Goal: Communication & Community: Participate in discussion

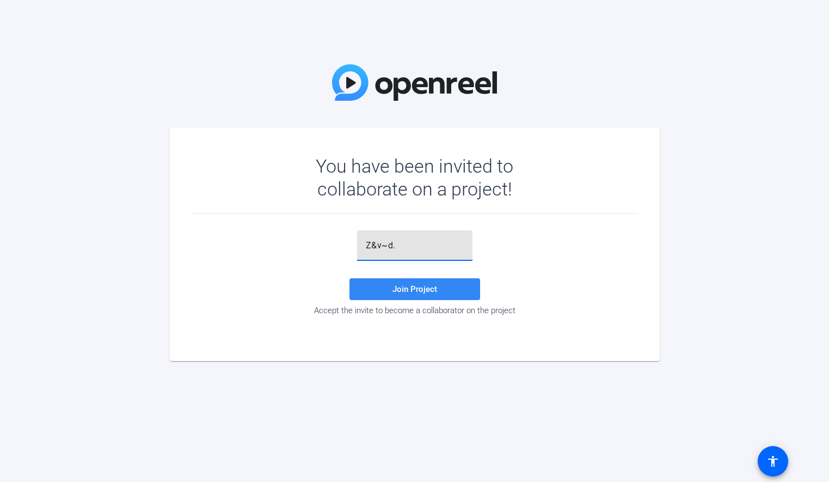
click at [396, 287] on span "Join Project" at bounding box center [414, 289] width 45 height 10
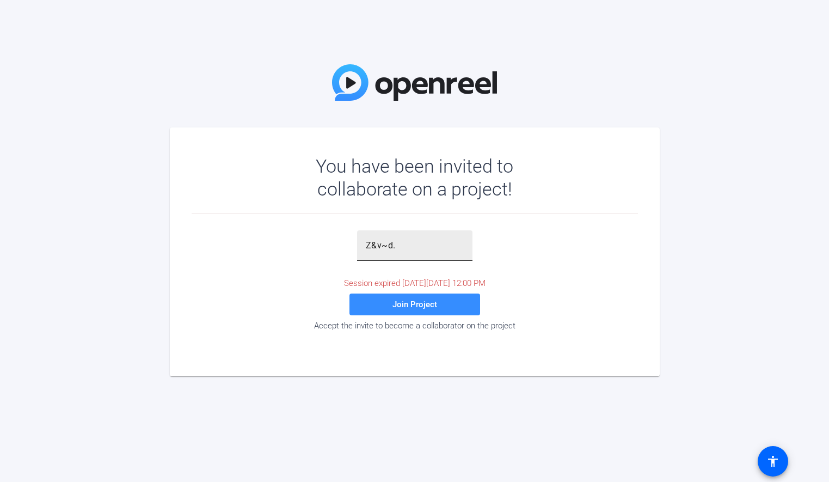
click at [418, 254] on div "Z&v~d." at bounding box center [415, 245] width 98 height 30
type input "Z&v~d"
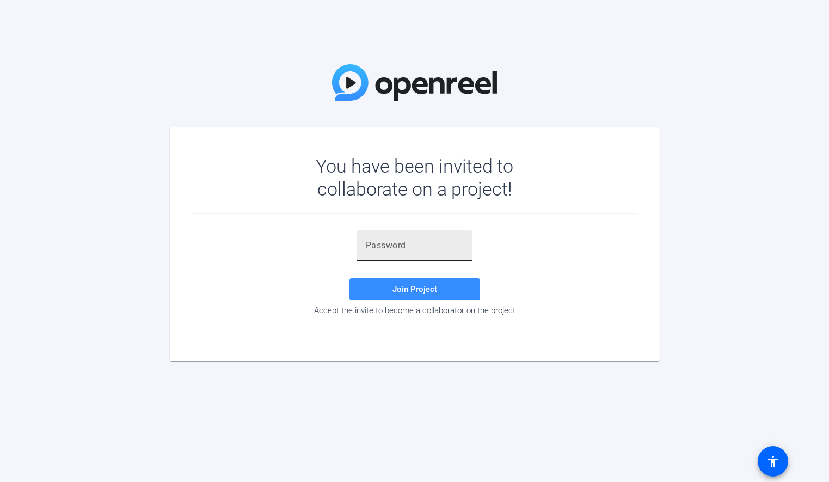
click at [383, 252] on div at bounding box center [415, 245] width 98 height 30
click at [385, 242] on input "text" at bounding box center [415, 245] width 98 height 13
paste input "^wx!R("
type input "^wx!R("
click at [390, 286] on span at bounding box center [414, 289] width 131 height 26
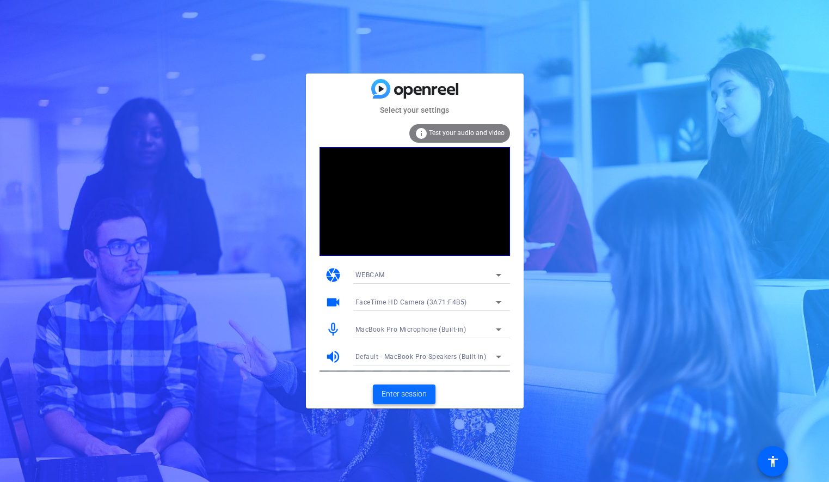
click at [392, 394] on span "Enter session" at bounding box center [403, 393] width 45 height 11
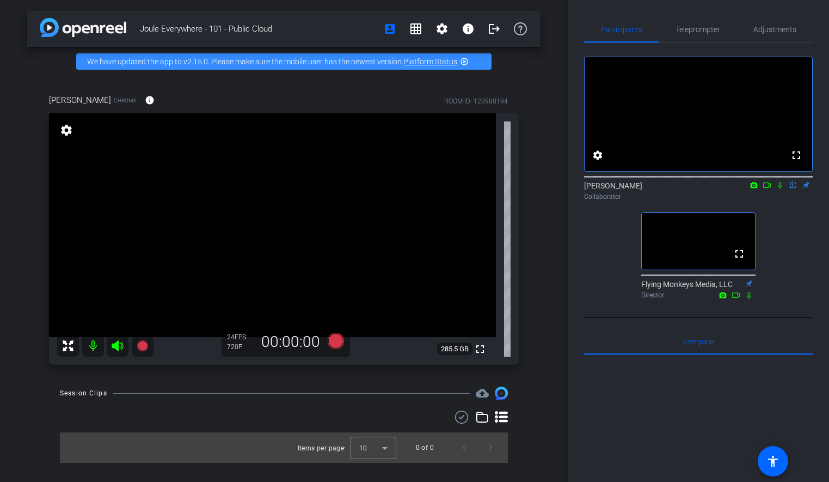
click at [769, 201] on div "Collaborator" at bounding box center [698, 197] width 229 height 10
click at [769, 189] on icon at bounding box center [766, 185] width 9 height 8
click at [783, 189] on icon at bounding box center [779, 185] width 9 height 8
click at [779, 189] on icon at bounding box center [779, 185] width 9 height 8
click at [767, 189] on icon at bounding box center [766, 185] width 9 height 8
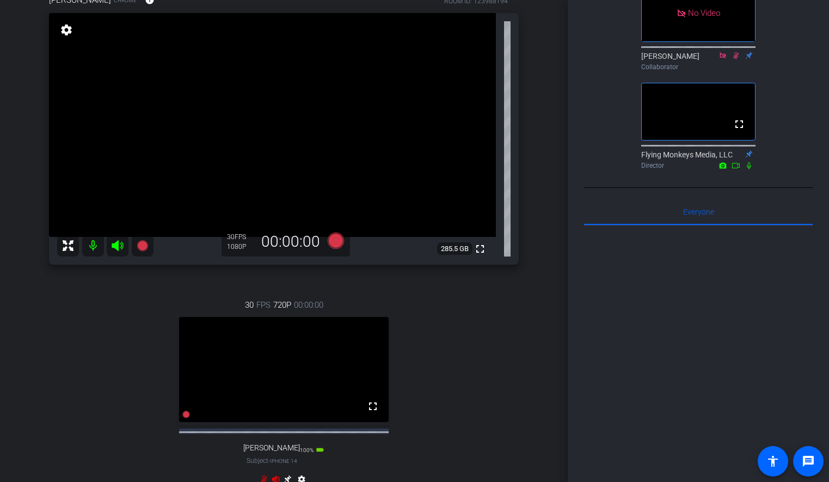
scroll to position [99, 0]
click at [527, 349] on div "[PERSON_NAME] Chrome info ROOM ID: 123988194 fullscreen settings 285.5 GB 30 FP…" at bounding box center [283, 247] width 513 height 540
click at [189, 375] on video at bounding box center [284, 370] width 210 height 105
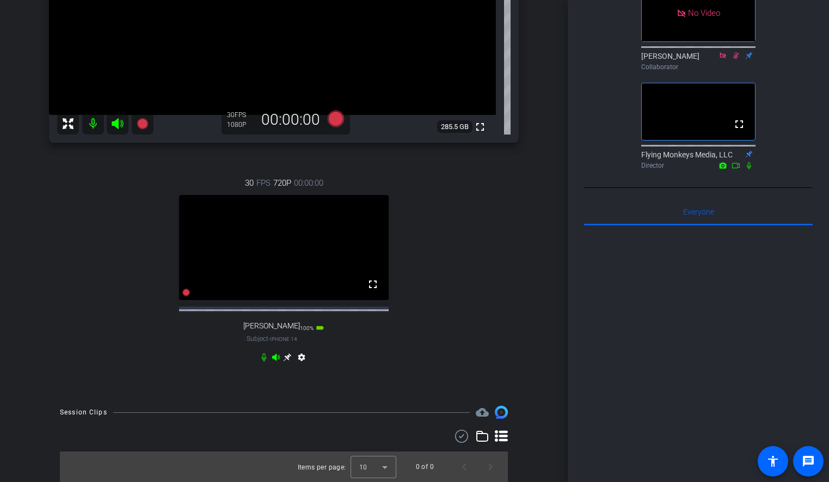
click at [273, 359] on icon at bounding box center [276, 357] width 9 height 9
click at [275, 357] on icon at bounding box center [276, 357] width 9 height 9
click at [471, 263] on div "30 FPS 720P 00:00:00 fullscreen [PERSON_NAME] Subject - iPhone 14 100% battery_…" at bounding box center [284, 271] width 470 height 225
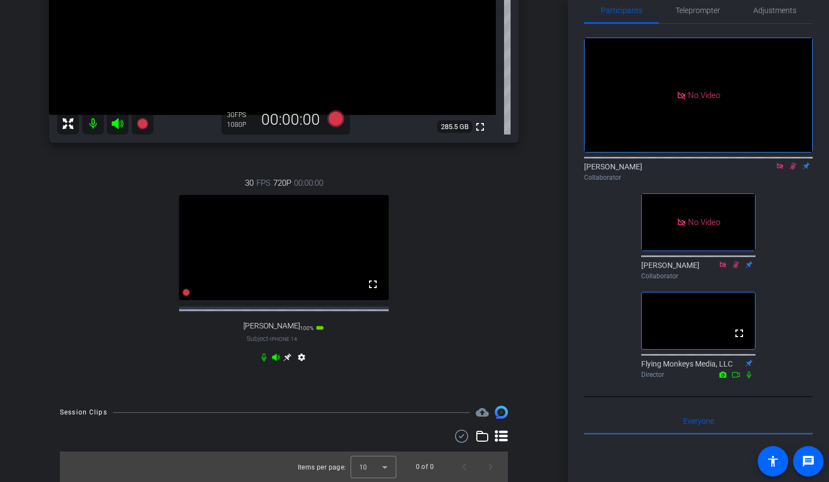
scroll to position [0, 0]
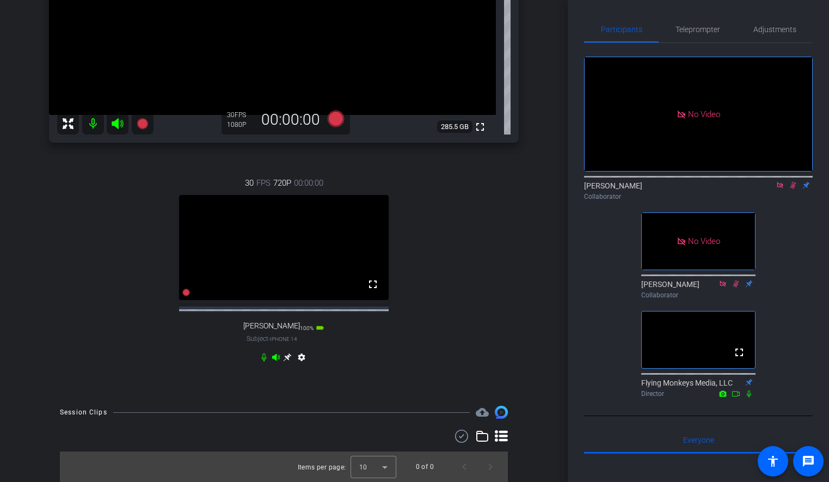
click at [774, 190] on mat-icon at bounding box center [779, 185] width 13 height 10
click at [778, 189] on icon at bounding box center [779, 185] width 9 height 8
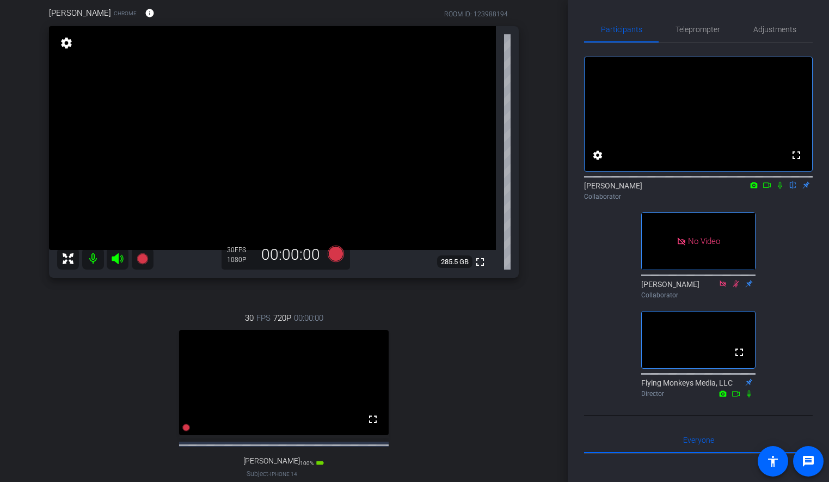
scroll to position [61, 0]
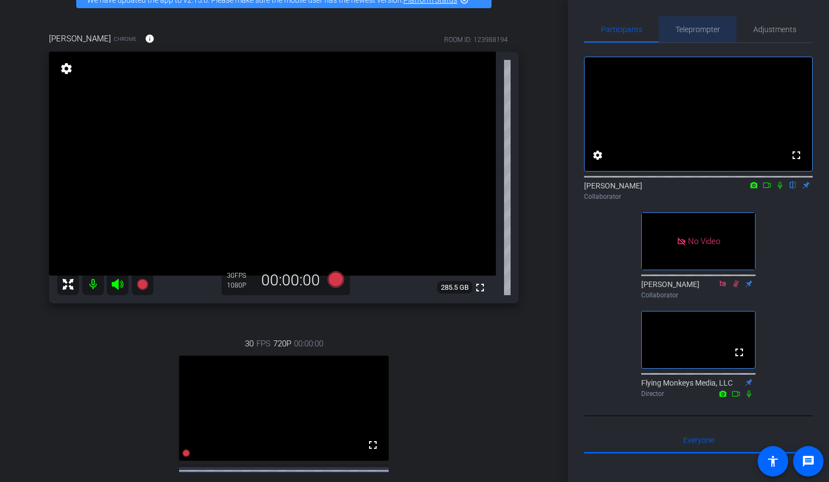
click at [706, 28] on span "Teleprompter" at bounding box center [697, 30] width 45 height 8
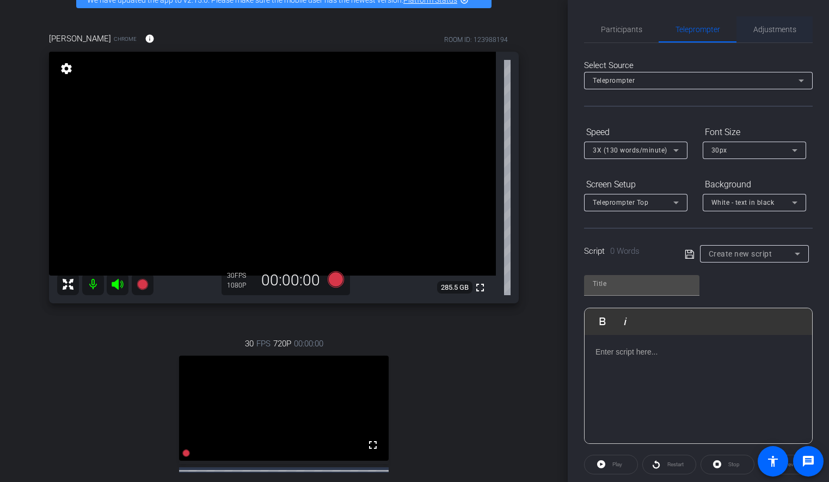
click at [763, 28] on span "Adjustments" at bounding box center [774, 30] width 43 height 8
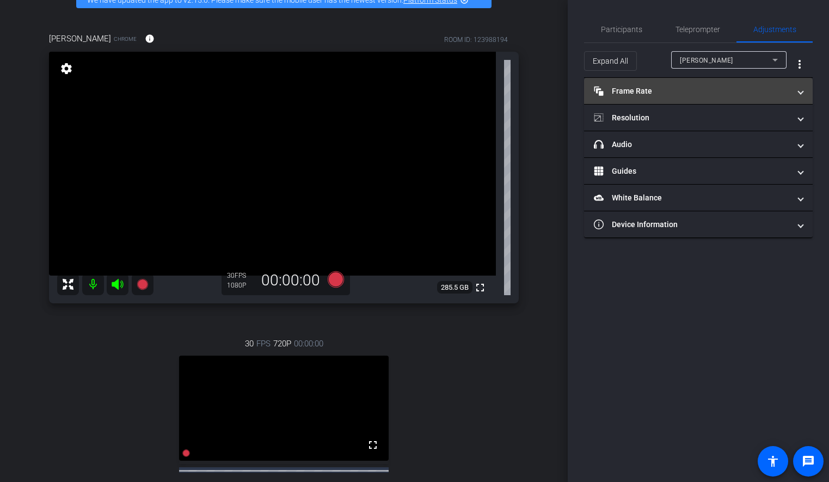
click at [688, 97] on mat-expansion-panel-header "Frame Rate Frame Rate" at bounding box center [698, 91] width 229 height 26
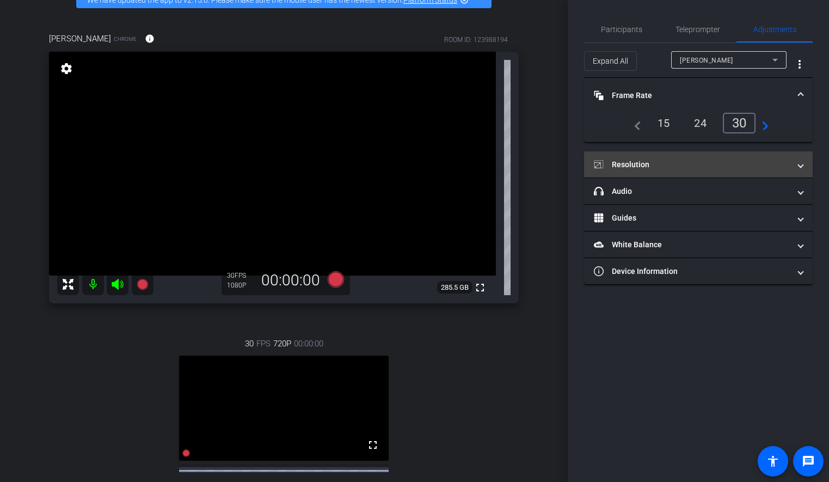
click at [717, 170] on mat-expansion-panel-header "Resolution" at bounding box center [698, 164] width 229 height 26
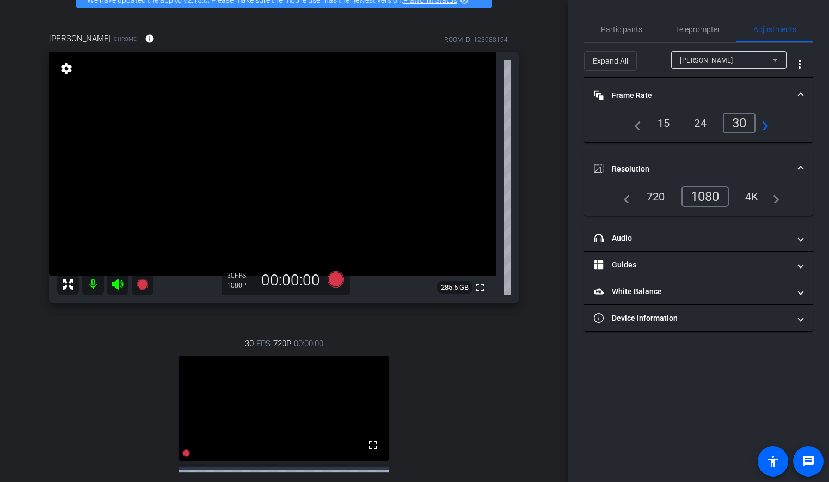
click at [735, 90] on mat-panel-title "Frame Rate Frame Rate" at bounding box center [692, 95] width 196 height 11
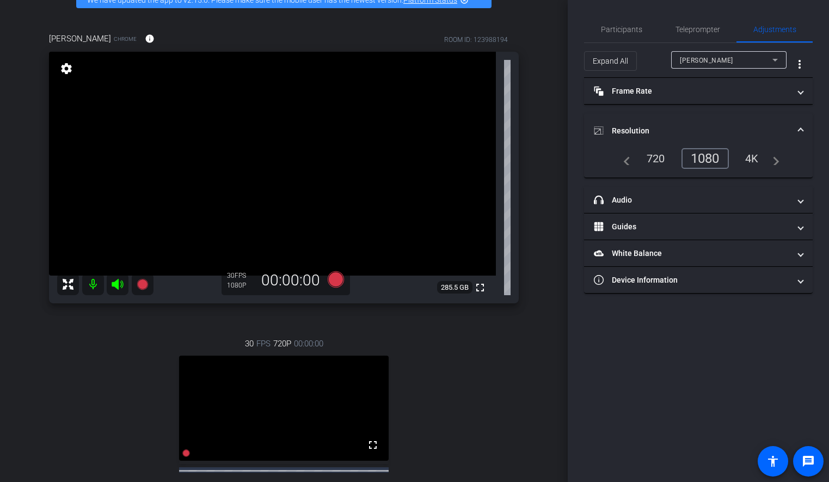
click at [730, 118] on mat-expansion-panel-header "Resolution" at bounding box center [698, 130] width 229 height 35
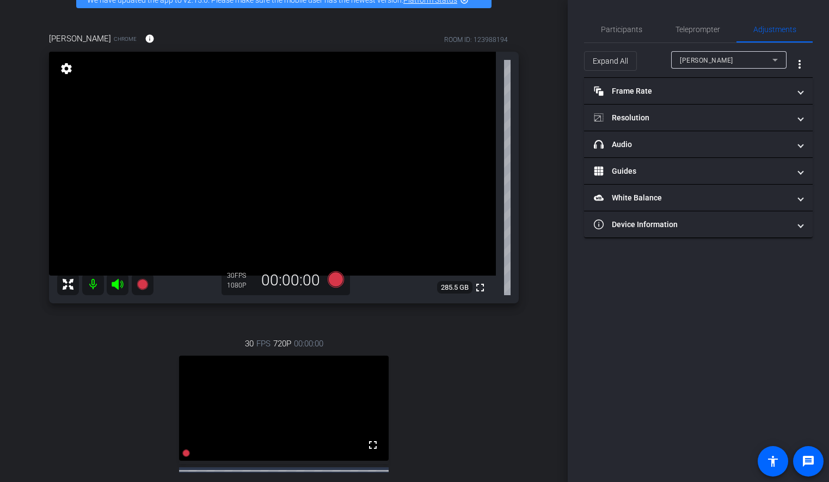
scroll to position [0, 0]
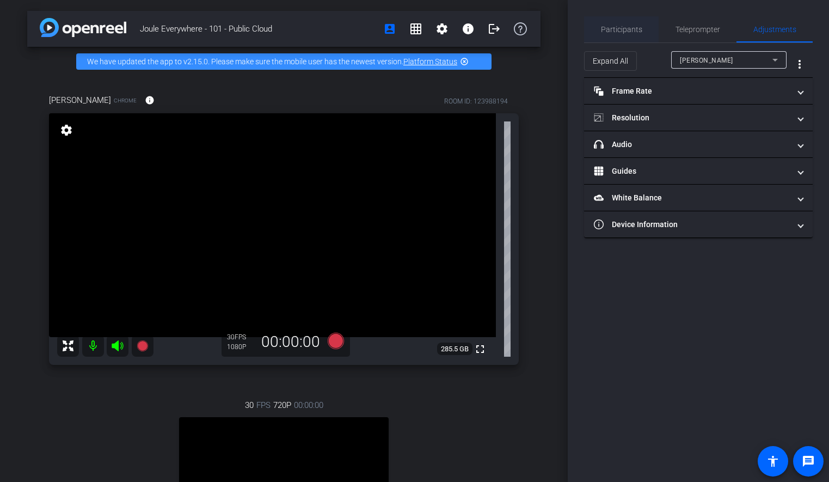
click at [622, 35] on span "Participants" at bounding box center [621, 29] width 41 height 26
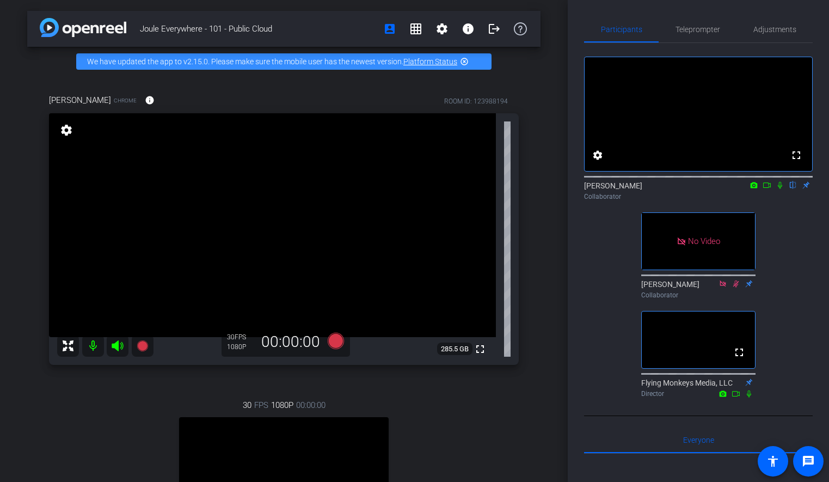
click at [538, 243] on div "[PERSON_NAME] Chrome info ROOM ID: 123988194 fullscreen settings 285.5 GB 30 FP…" at bounding box center [283, 346] width 513 height 540
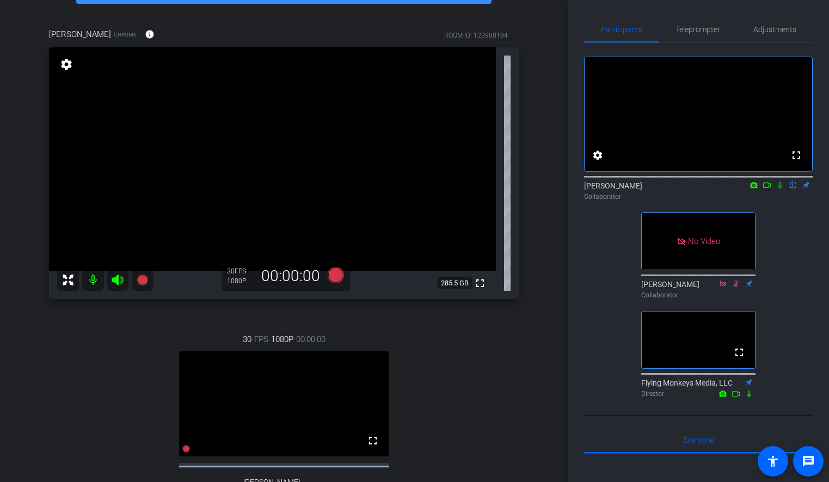
scroll to position [64, 0]
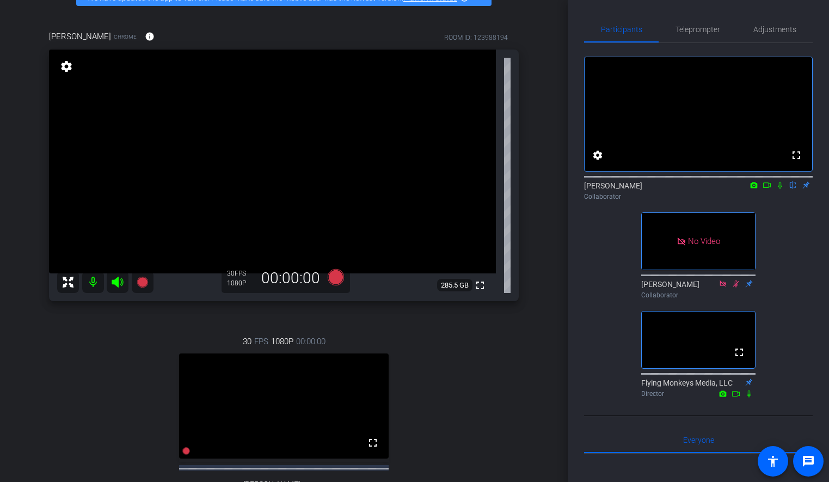
click at [564, 292] on div "Joule Everywhere - 101 - Public Cloud account_box grid_on settings info logout …" at bounding box center [284, 177] width 568 height 482
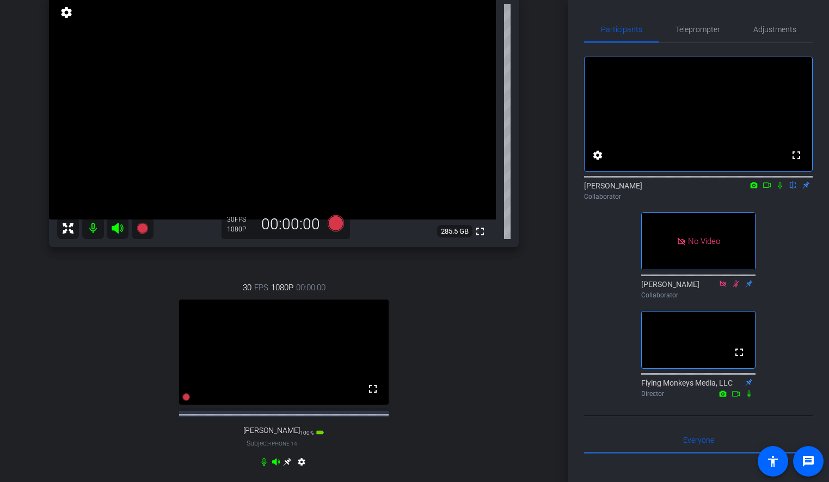
scroll to position [117, 0]
click at [778, 189] on icon at bounding box center [779, 185] width 9 height 8
click at [287, 466] on icon at bounding box center [287, 462] width 8 height 8
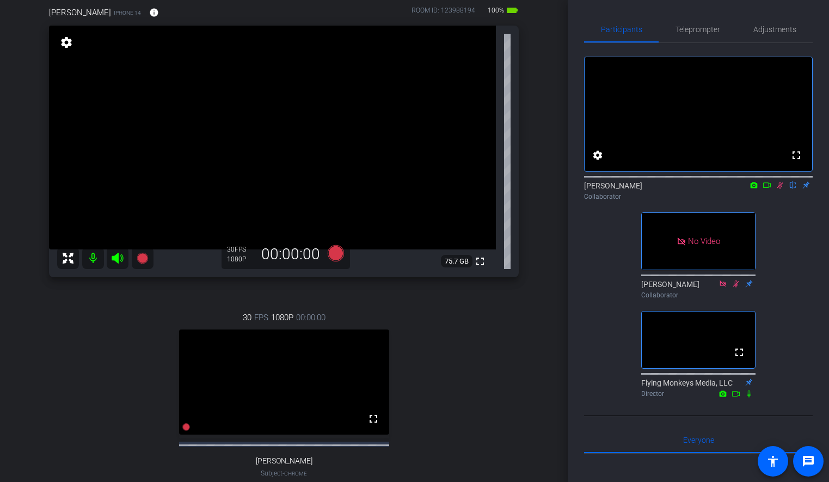
scroll to position [66, 0]
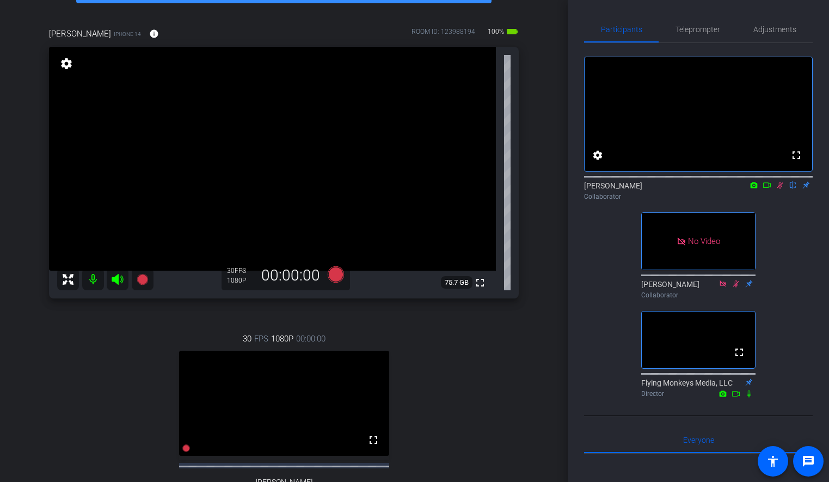
click at [542, 272] on div "Joule Everywhere - 101 - Public Cloud account_box grid_on settings info logout …" at bounding box center [284, 175] width 568 height 482
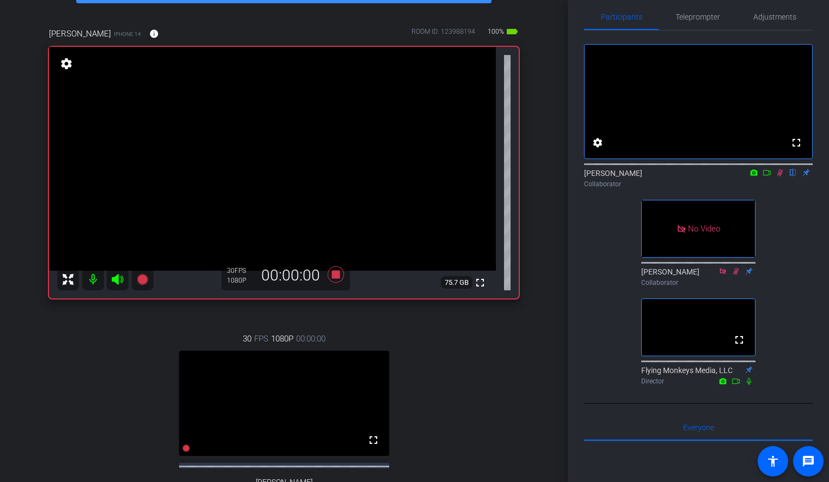
scroll to position [11, 0]
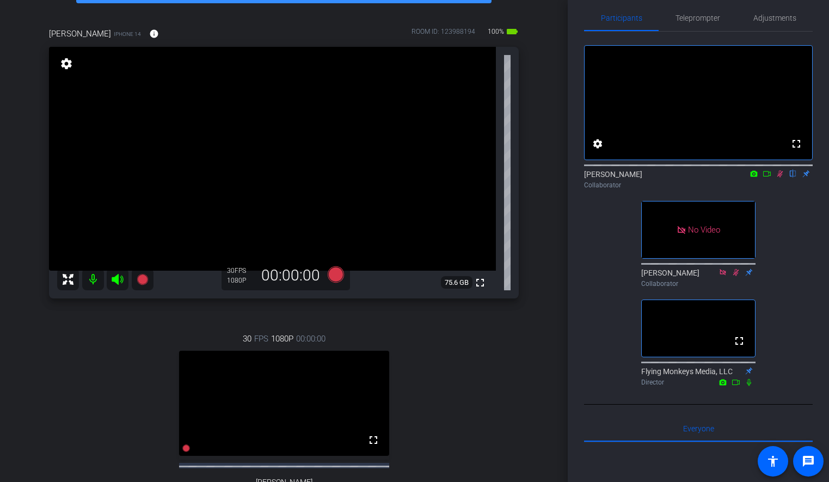
click at [778, 177] on icon at bounding box center [779, 174] width 9 height 8
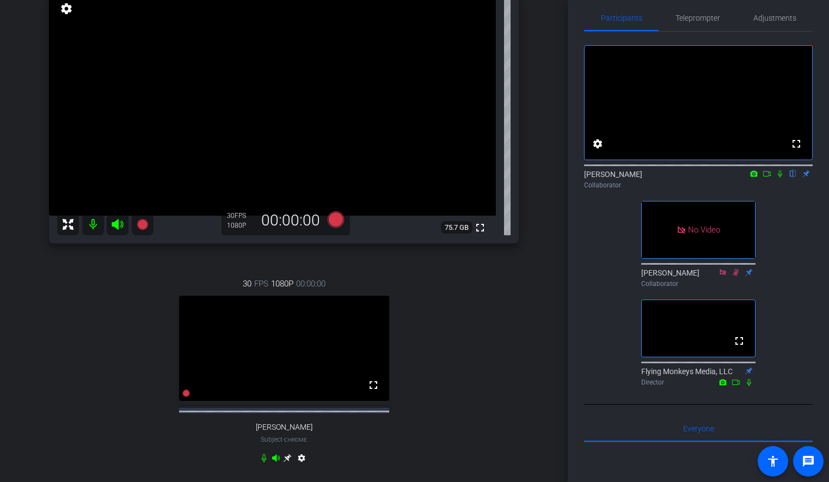
scroll to position [126, 0]
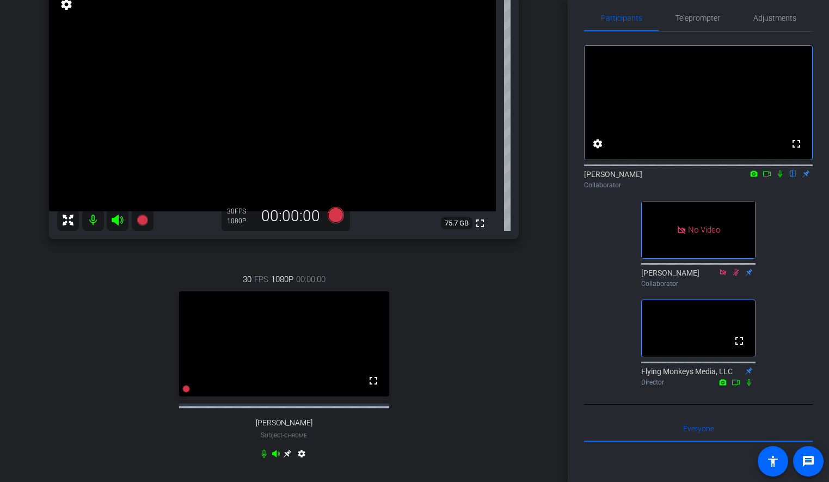
click at [289, 458] on icon at bounding box center [287, 453] width 9 height 9
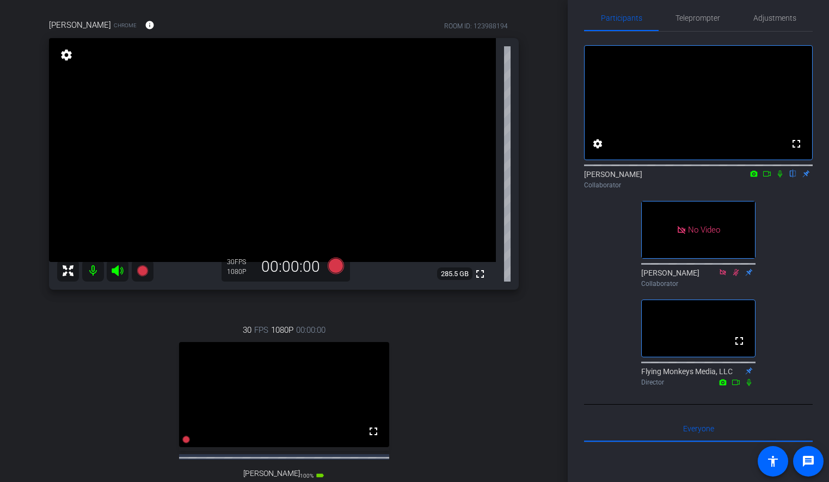
scroll to position [63, 0]
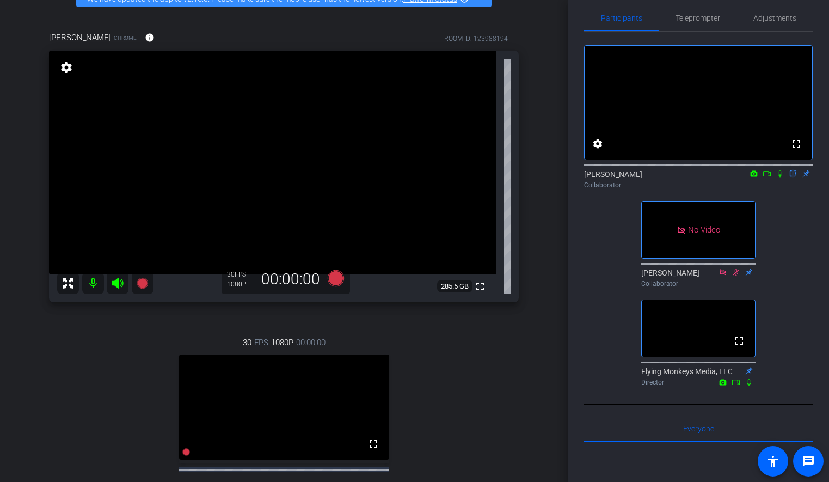
click at [555, 176] on div "Joule Everywhere - 101 - Public Cloud account_box grid_on settings info logout …" at bounding box center [284, 178] width 568 height 482
click at [776, 177] on icon at bounding box center [779, 174] width 9 height 8
click at [770, 177] on icon at bounding box center [766, 174] width 9 height 8
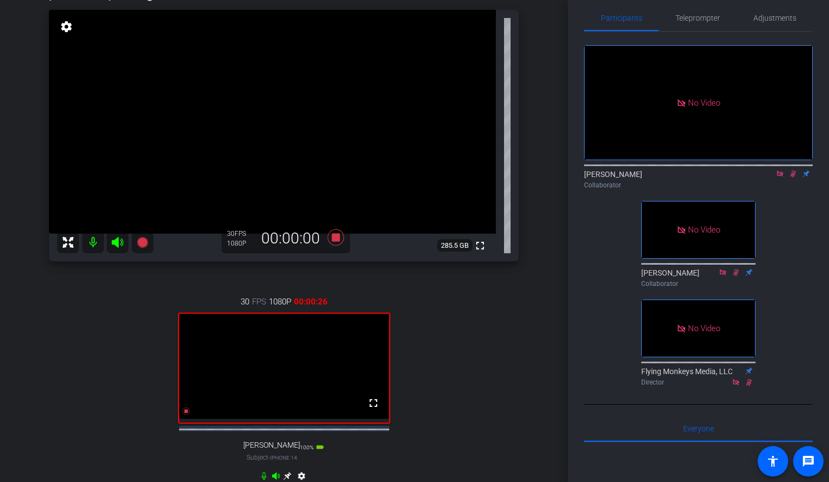
scroll to position [95, 0]
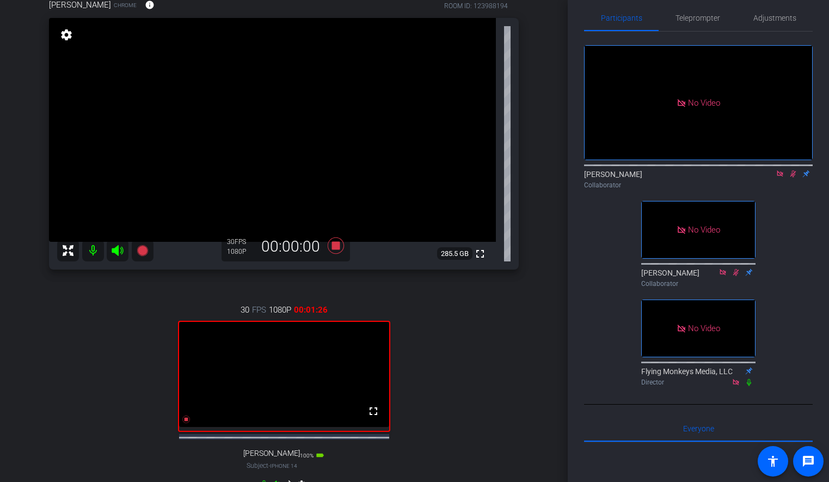
click at [552, 190] on div "Joule Everywhere - 101 - Public Cloud account_box grid_on settings info logout …" at bounding box center [284, 146] width 568 height 482
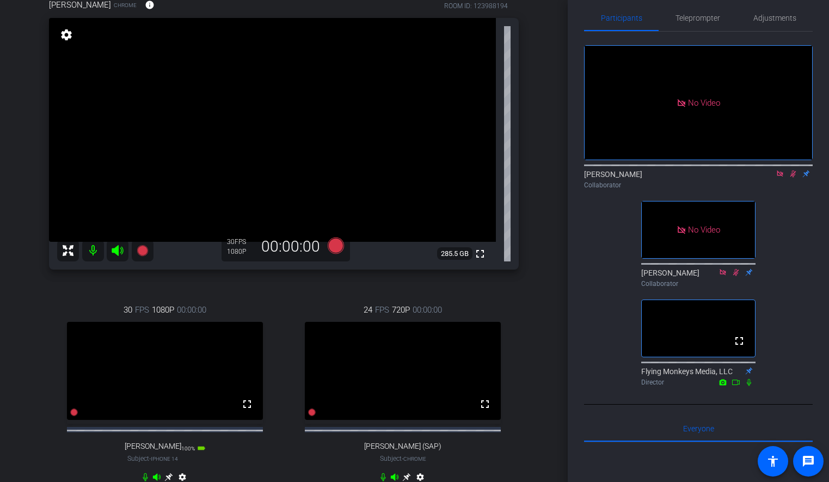
click at [552, 266] on div "Joule Everywhere - 101 - Public Cloud account_box grid_on settings info logout …" at bounding box center [284, 146] width 568 height 482
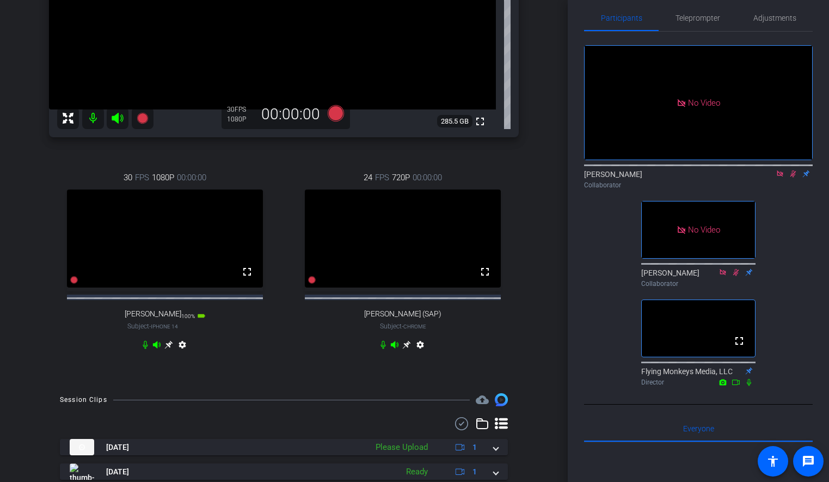
scroll to position [236, 0]
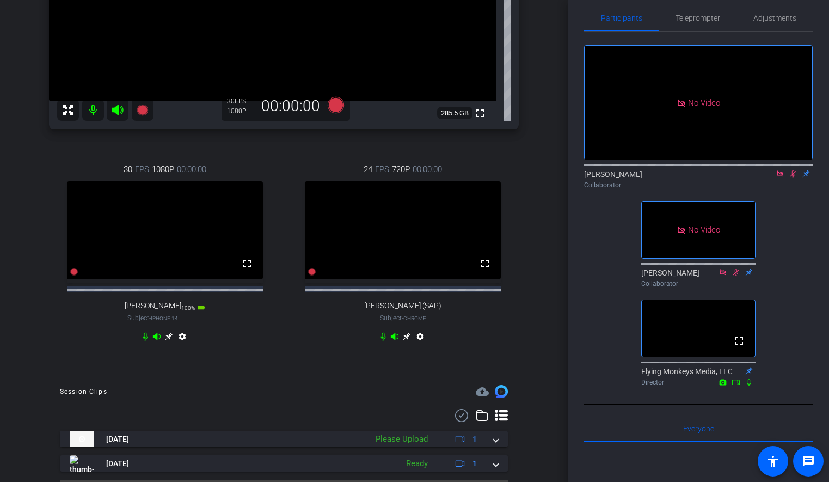
click at [243, 343] on div "30 FPS 1080P 00:00:00 fullscreen [PERSON_NAME] Subject - iPhone 14 100% battery…" at bounding box center [165, 254] width 232 height 218
click at [548, 205] on div "Joule Everywhere - 101 - Public Cloud account_box grid_on settings info logout …" at bounding box center [284, 5] width 568 height 482
click at [535, 252] on div "[PERSON_NAME] Chrome info ROOM ID: 123988194 fullscreen settings 285.5 GB 30 FP…" at bounding box center [283, 107] width 513 height 533
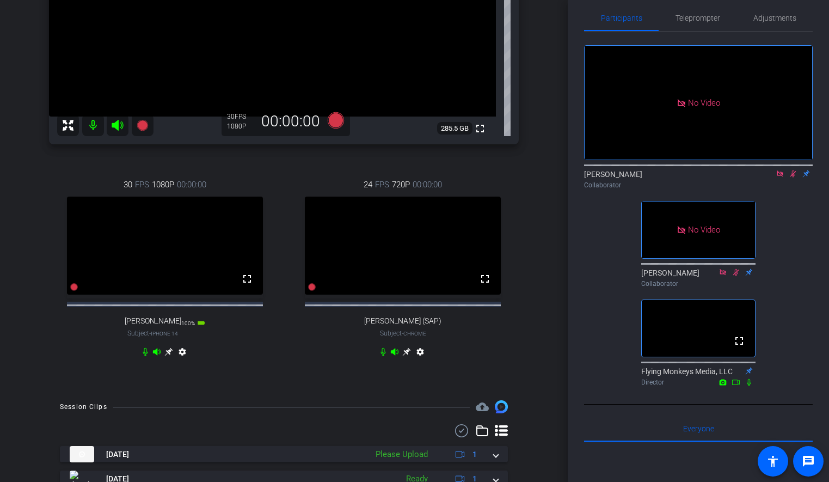
scroll to position [276, 0]
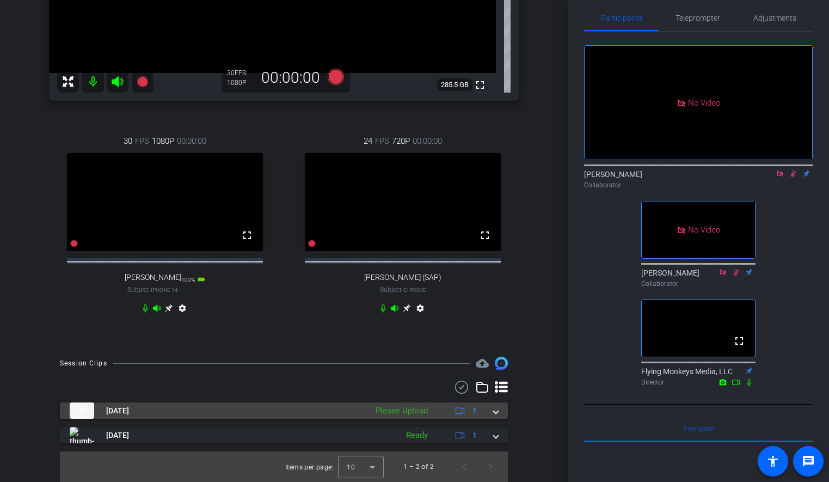
click at [497, 410] on span at bounding box center [496, 410] width 4 height 11
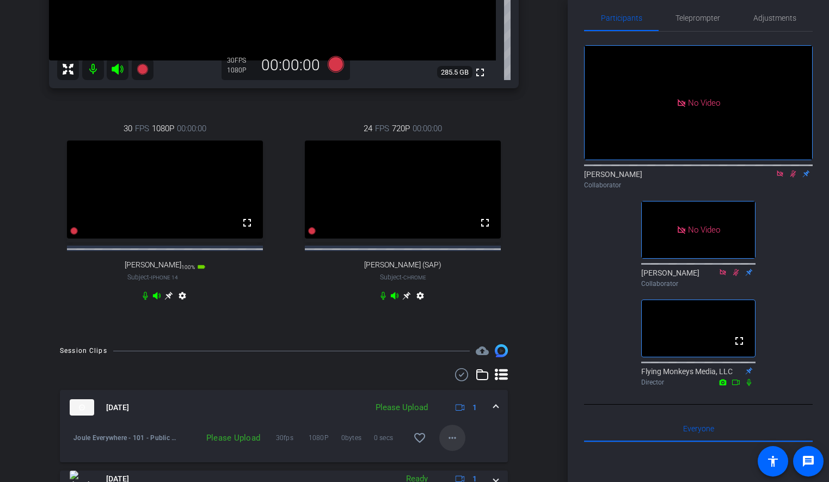
click at [455, 444] on mat-icon "more_horiz" at bounding box center [452, 437] width 13 height 13
click at [461, 399] on span "Upload" at bounding box center [470, 400] width 44 height 13
click at [554, 311] on div "Joule Everywhere - 101 - Public Cloud account_box grid_on settings info logout …" at bounding box center [284, 241] width 568 height 482
click at [494, 413] on span at bounding box center [496, 407] width 4 height 11
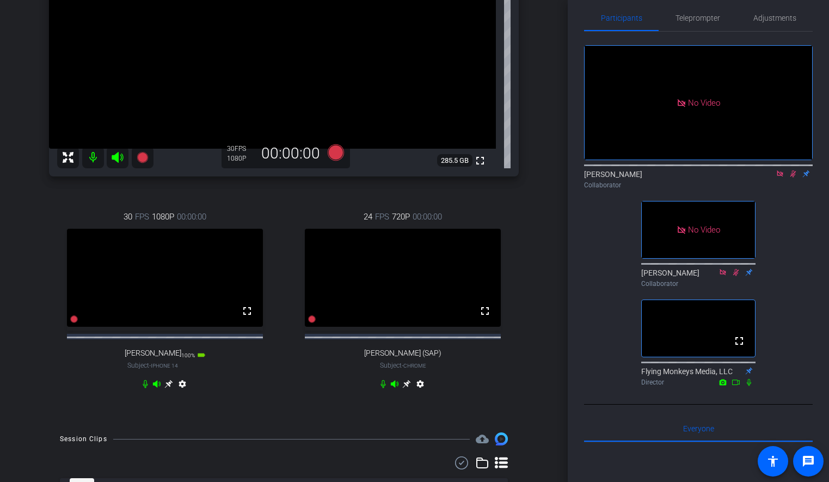
scroll to position [180, 0]
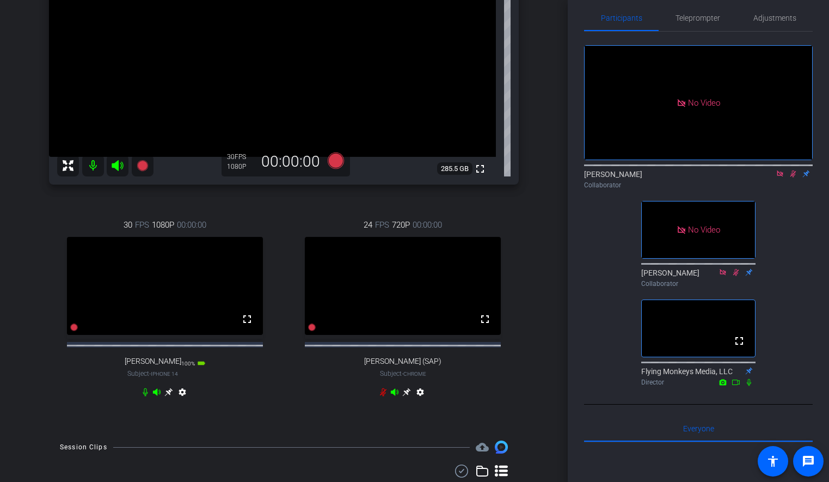
click at [791, 190] on div "[PERSON_NAME] Collaborator" at bounding box center [698, 179] width 229 height 21
click at [791, 177] on icon at bounding box center [792, 174] width 9 height 8
click at [783, 169] on div at bounding box center [698, 164] width 229 height 9
click at [780, 176] on icon at bounding box center [779, 173] width 6 height 6
click at [166, 396] on icon at bounding box center [168, 391] width 9 height 9
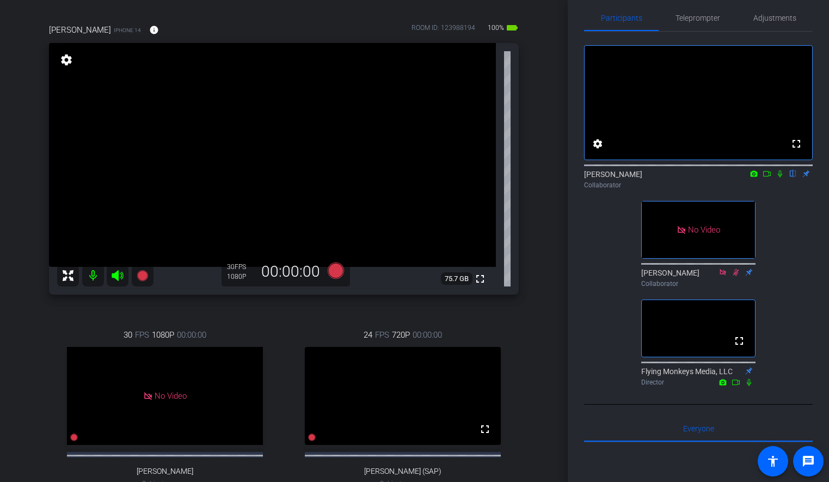
scroll to position [68, 0]
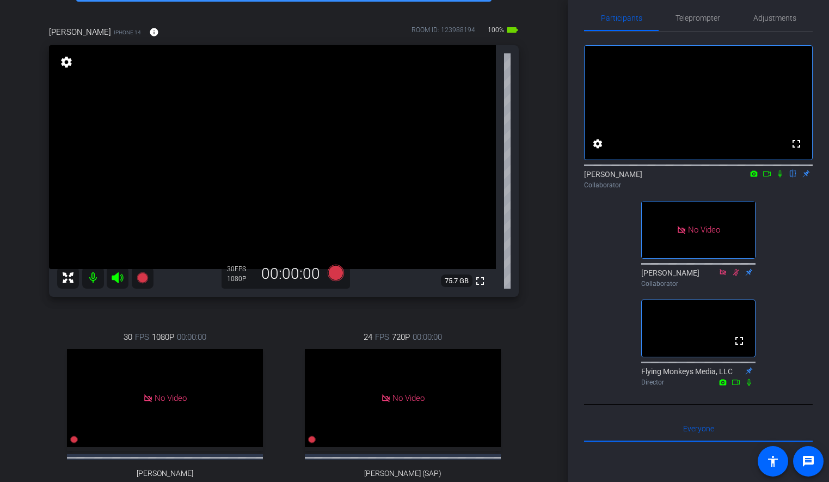
click at [553, 266] on div "Joule Everywhere - 101 - Public Cloud account_box grid_on settings info logout …" at bounding box center [284, 173] width 568 height 482
click at [544, 299] on div "Joule Everywhere - 101 - Public Cloud account_box grid_on settings info logout …" at bounding box center [284, 173] width 568 height 482
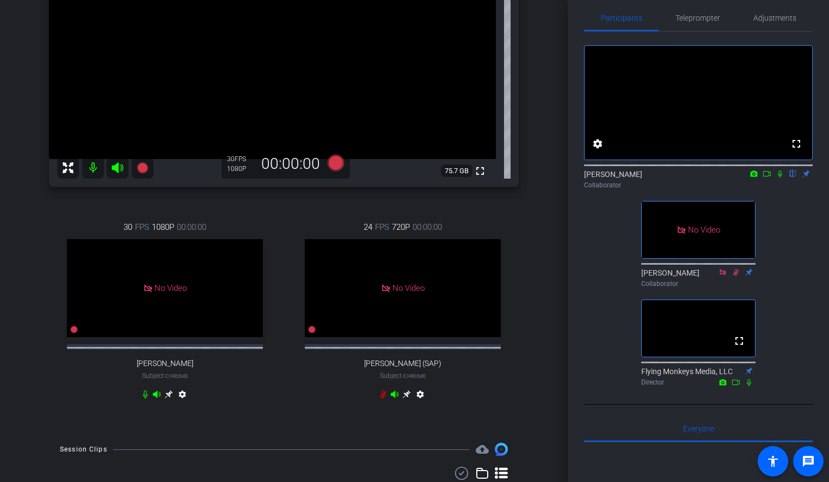
scroll to position [176, 0]
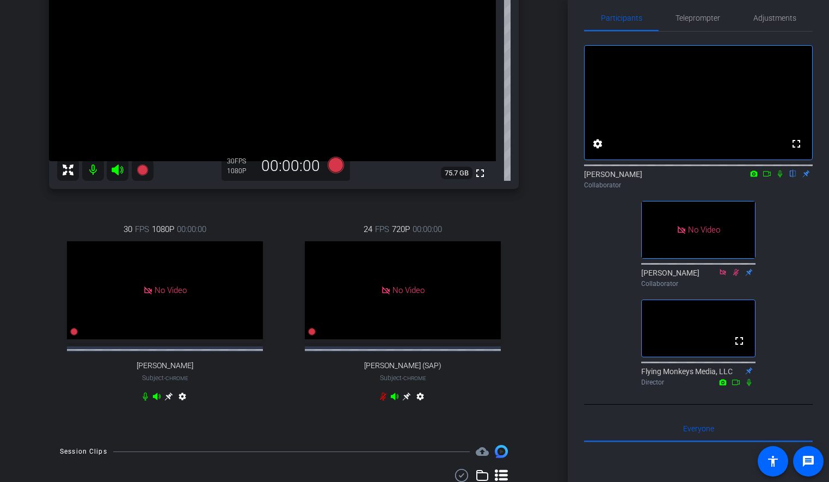
click at [778, 177] on icon at bounding box center [779, 174] width 9 height 8
click at [769, 177] on icon at bounding box center [766, 174] width 9 height 8
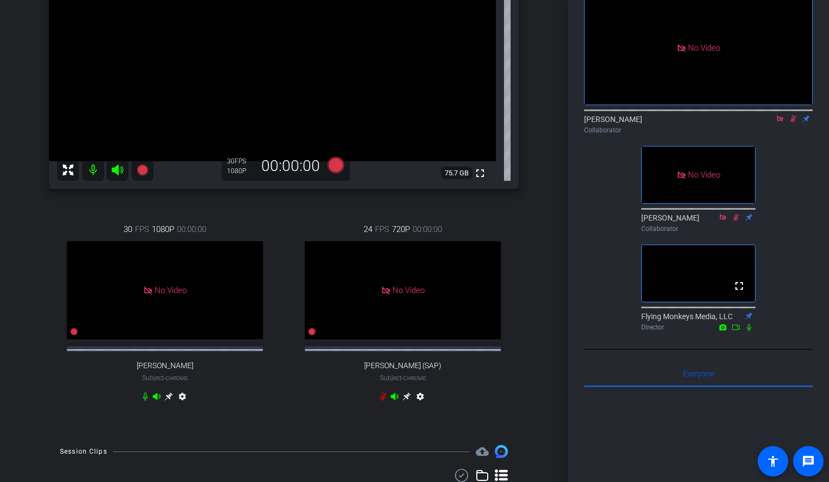
scroll to position [0, 0]
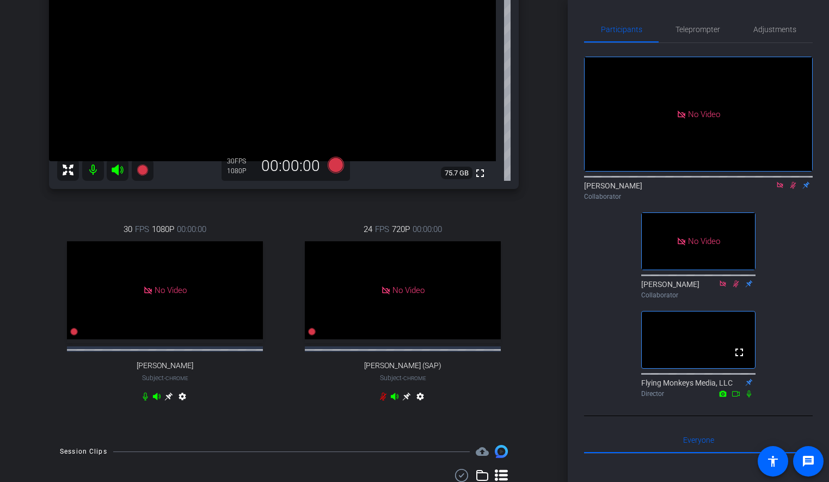
click at [539, 354] on div "[PERSON_NAME] iPhone 14 info ROOM ID: 123988194 100% battery_std fullscreen set…" at bounding box center [283, 166] width 513 height 533
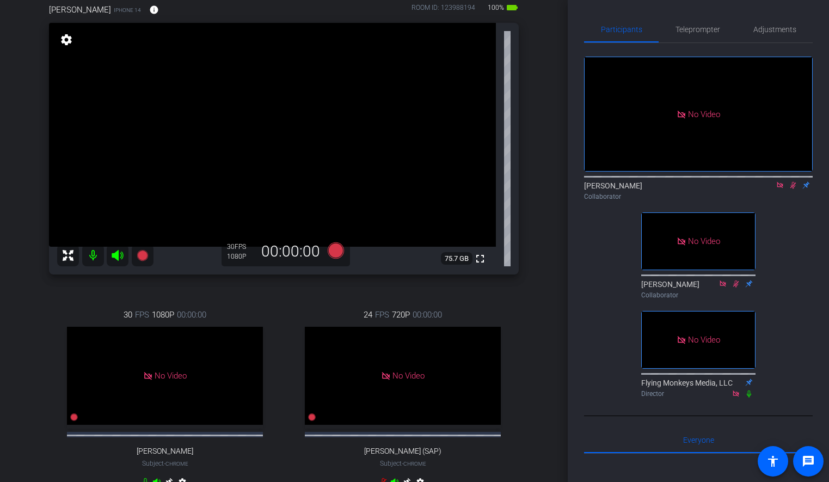
scroll to position [84, 0]
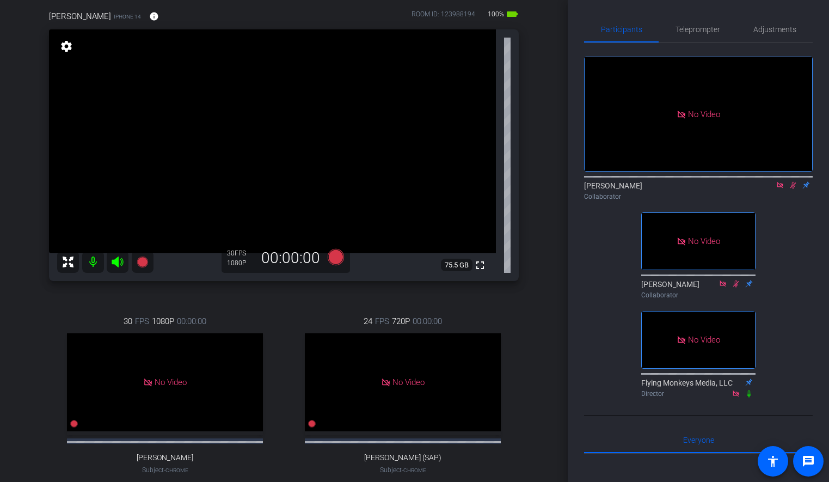
click at [792, 201] on div "Collaborator" at bounding box center [698, 197] width 229 height 10
click at [792, 189] on icon at bounding box center [792, 185] width 9 height 8
click at [784, 190] on mat-icon at bounding box center [779, 185] width 13 height 10
click at [780, 189] on icon at bounding box center [780, 185] width 4 height 7
click at [768, 189] on icon at bounding box center [766, 185] width 9 height 8
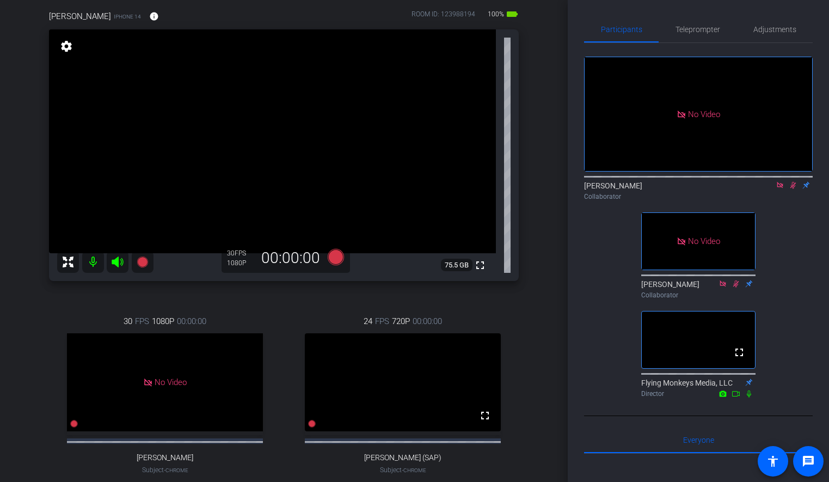
click at [558, 302] on div "Joule Everywhere - 101 - Public Cloud account_box grid_on settings info logout …" at bounding box center [284, 157] width 568 height 482
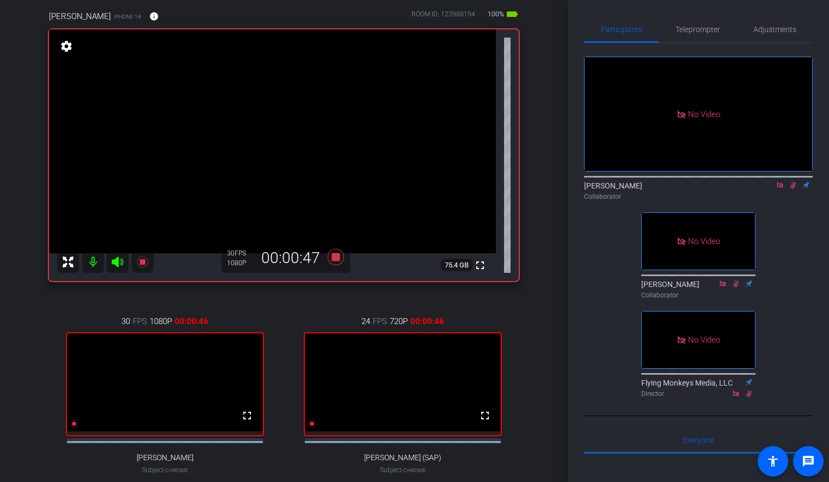
click at [793, 189] on icon at bounding box center [792, 185] width 9 height 8
click at [775, 189] on icon at bounding box center [779, 185] width 9 height 8
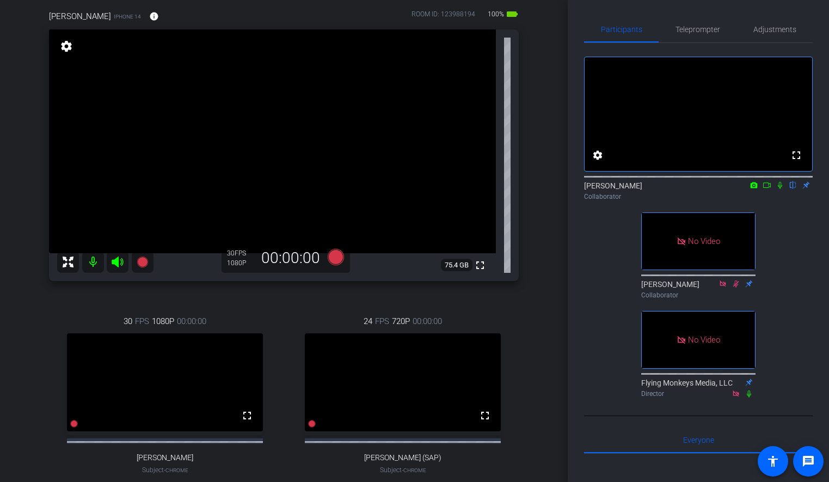
click at [777, 189] on icon at bounding box center [779, 185] width 9 height 8
click at [765, 189] on icon at bounding box center [766, 185] width 9 height 8
click at [783, 201] on div "Collaborator" at bounding box center [698, 197] width 229 height 10
click at [786, 223] on div "No Video [PERSON_NAME] Collaborator No Video [PERSON_NAME] Collaborator No Vide…" at bounding box center [698, 222] width 229 height 359
click at [793, 222] on div "No Video [PERSON_NAME] Collaborator No Video [PERSON_NAME] Collaborator No Vide…" at bounding box center [698, 222] width 229 height 359
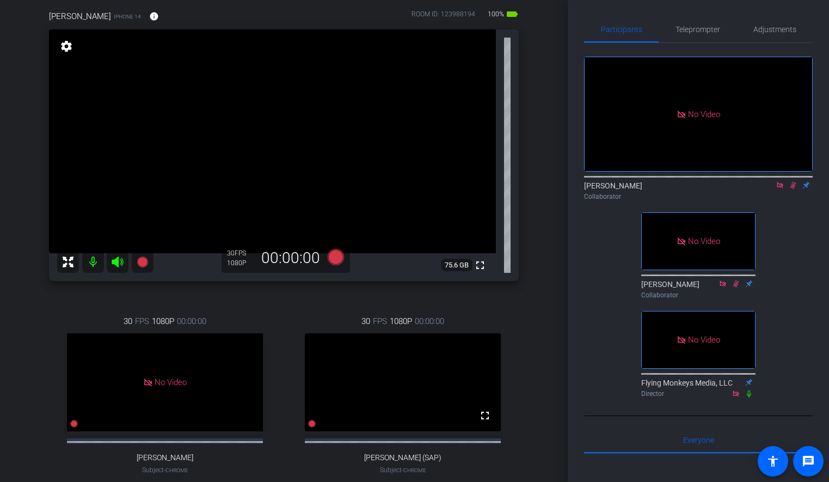
click at [779, 188] on icon at bounding box center [779, 185] width 6 height 6
click at [792, 189] on mat-icon "flip" at bounding box center [792, 185] width 13 height 10
click at [789, 189] on mat-icon "flip" at bounding box center [792, 185] width 13 height 10
click at [778, 189] on icon at bounding box center [780, 185] width 6 height 7
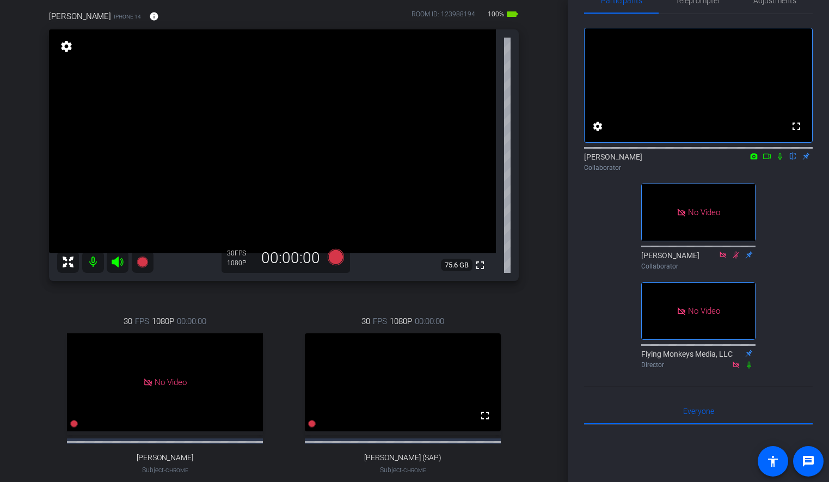
scroll to position [27, 0]
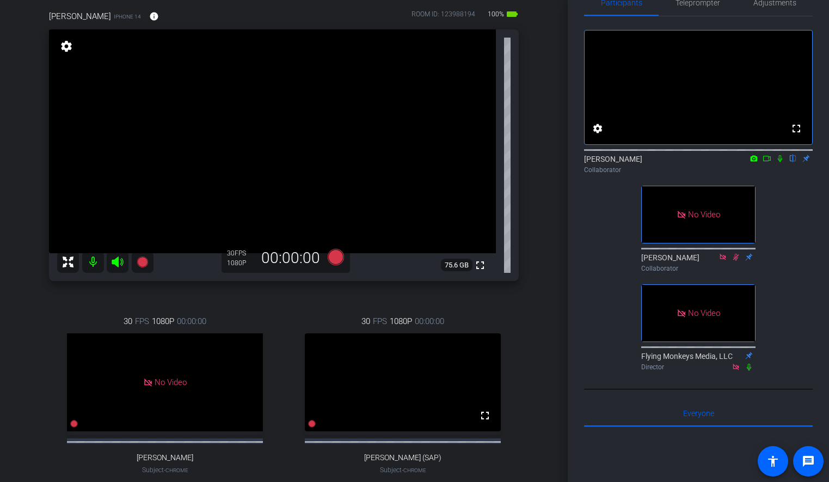
click at [777, 162] on icon at bounding box center [779, 159] width 9 height 8
click at [768, 162] on icon at bounding box center [766, 159] width 9 height 8
click at [766, 178] on div "[PERSON_NAME] Collaborator" at bounding box center [698, 161] width 229 height 33
click at [782, 175] on div "Collaborator" at bounding box center [698, 170] width 229 height 10
click at [780, 162] on icon at bounding box center [779, 159] width 9 height 8
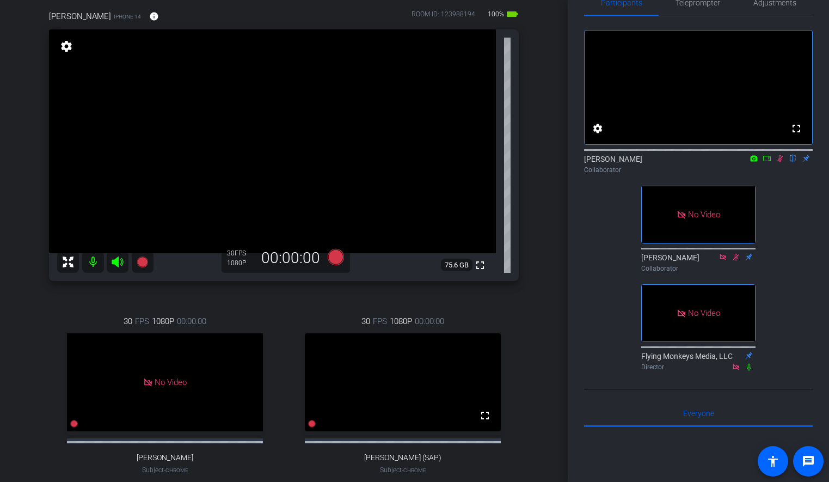
drag, startPoint x: 789, startPoint y: 172, endPoint x: 779, endPoint y: 172, distance: 9.8
click at [779, 172] on div "[PERSON_NAME] flip Collaborator" at bounding box center [698, 163] width 229 height 21
click at [779, 162] on icon at bounding box center [780, 158] width 6 height 7
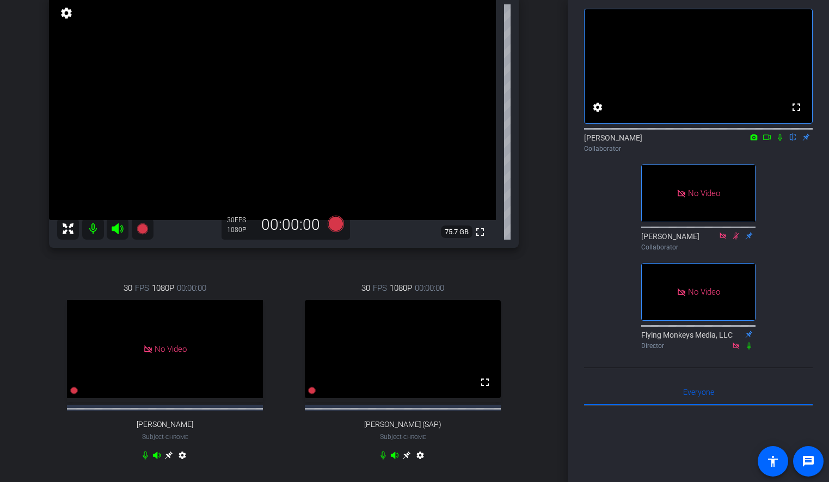
scroll to position [116, 0]
click at [770, 140] on icon at bounding box center [767, 136] width 8 height 5
click at [791, 141] on icon at bounding box center [792, 137] width 9 height 8
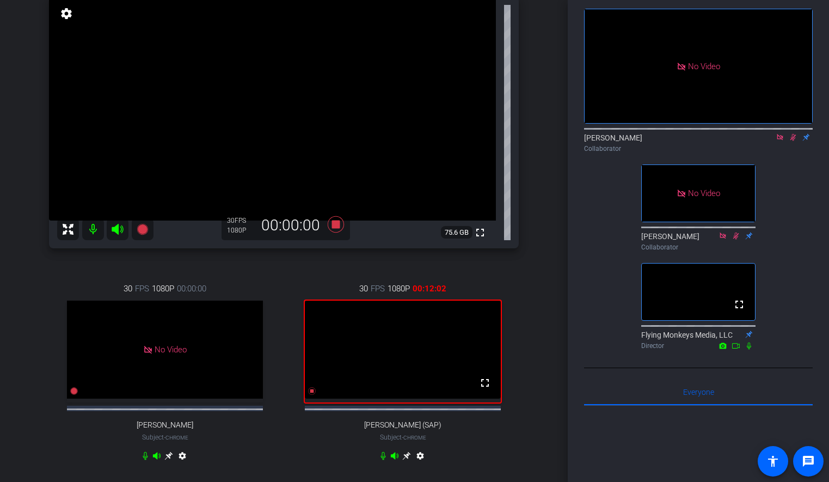
click at [775, 157] on div "[PERSON_NAME] Collaborator" at bounding box center [698, 140] width 229 height 33
click at [564, 285] on div "Joule Everywhere - 101 - Public Cloud account_box grid_on settings info logout …" at bounding box center [284, 125] width 568 height 482
click at [792, 141] on icon at bounding box center [792, 137] width 9 height 8
click at [780, 141] on icon at bounding box center [779, 137] width 9 height 8
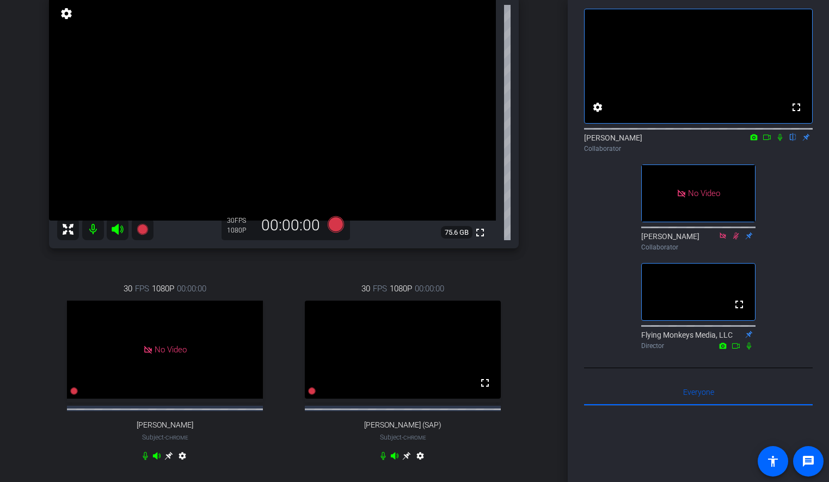
click at [778, 141] on icon at bounding box center [779, 137] width 9 height 8
click at [769, 141] on icon at bounding box center [766, 137] width 9 height 8
click at [782, 140] on icon at bounding box center [779, 137] width 6 height 6
click at [784, 141] on icon at bounding box center [779, 137] width 9 height 8
click at [780, 141] on icon at bounding box center [779, 137] width 9 height 8
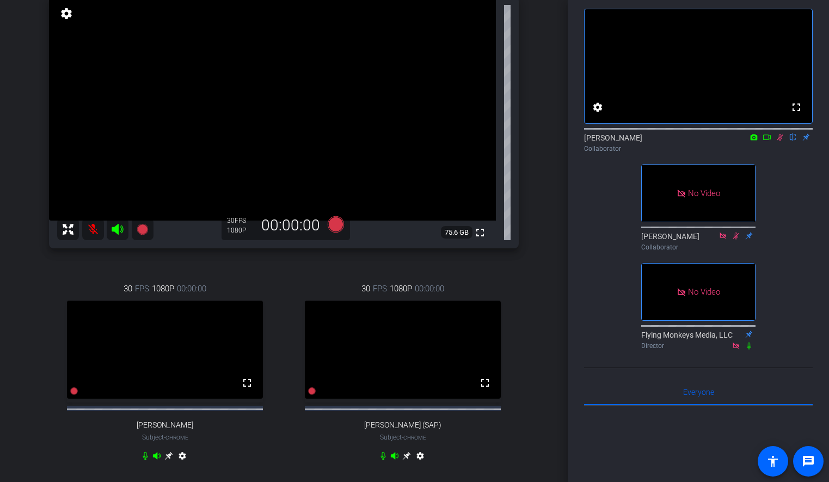
click at [767, 141] on icon at bounding box center [766, 137] width 9 height 8
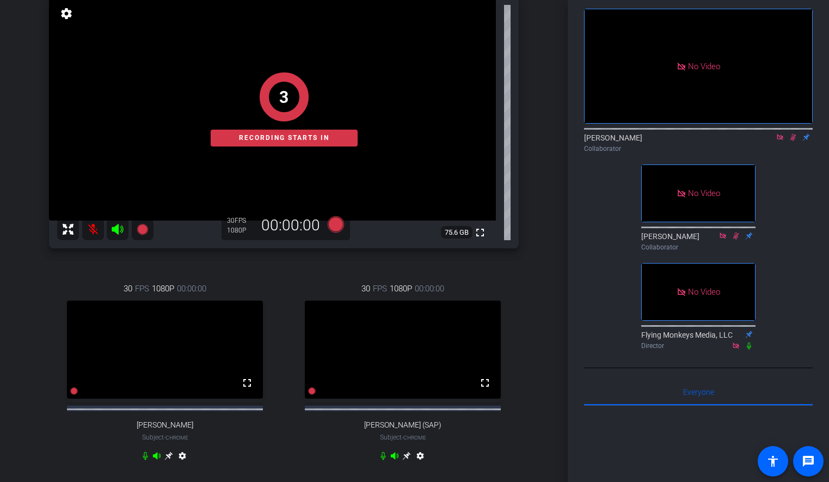
click at [16, 165] on div "Joule Everywhere - 101 - Public Cloud account_box grid_on settings info logout …" at bounding box center [284, 125] width 568 height 482
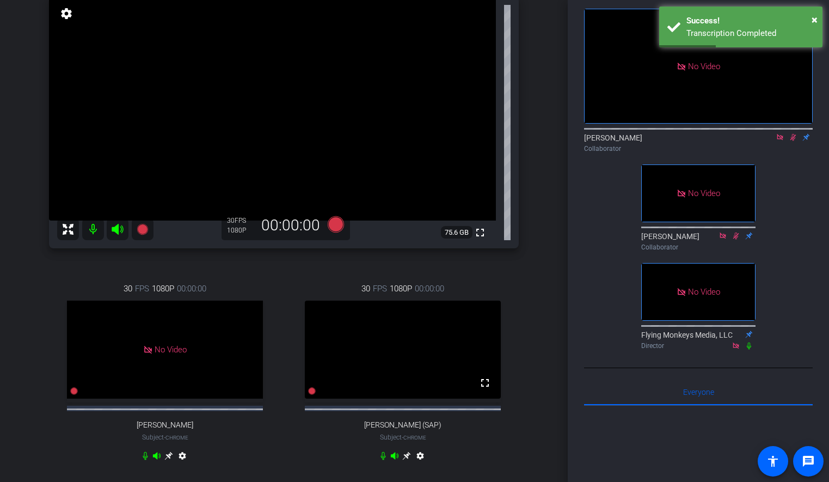
click at [544, 183] on div "Joule Everywhere - 101 - Public Cloud account_box grid_on settings info logout …" at bounding box center [284, 125] width 568 height 482
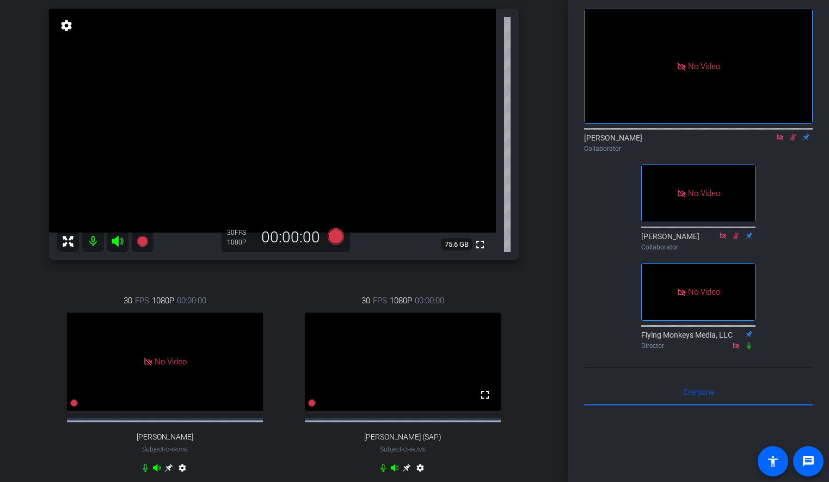
scroll to position [107, 0]
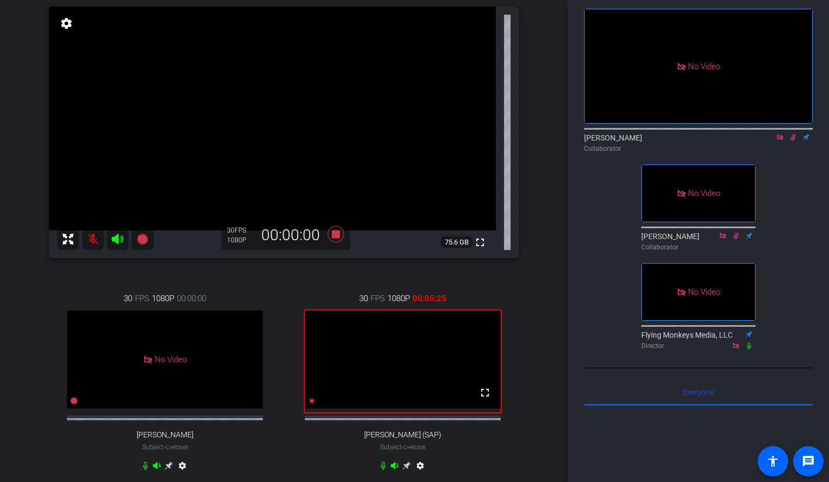
click at [800, 186] on div "No Video [PERSON_NAME] Collaborator No Video [PERSON_NAME] Collaborator No Vide…" at bounding box center [698, 174] width 229 height 359
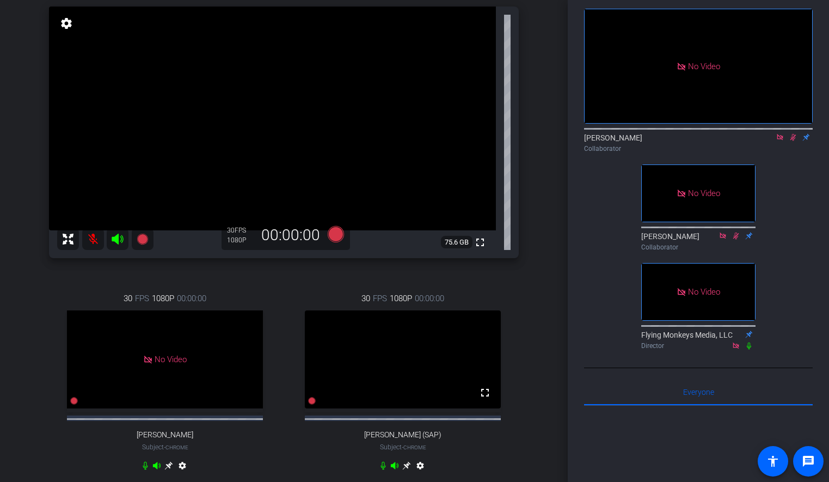
click at [778, 141] on icon at bounding box center [779, 137] width 9 height 8
click at [780, 141] on icon at bounding box center [780, 137] width 6 height 7
click at [782, 141] on icon at bounding box center [779, 137] width 9 height 8
click at [768, 141] on icon at bounding box center [766, 137] width 9 height 8
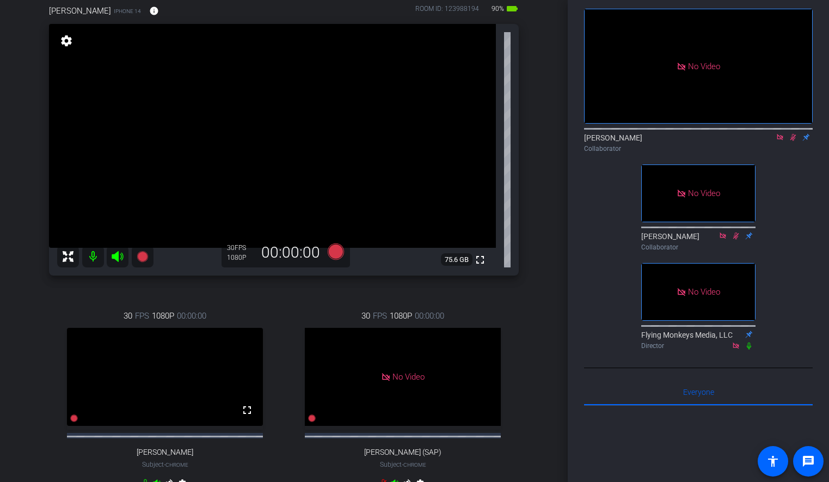
scroll to position [90, 0]
click at [532, 212] on div "[PERSON_NAME] iPhone 14 info ROOM ID: 123988194 90% battery_std fullscreen sett…" at bounding box center [283, 252] width 513 height 533
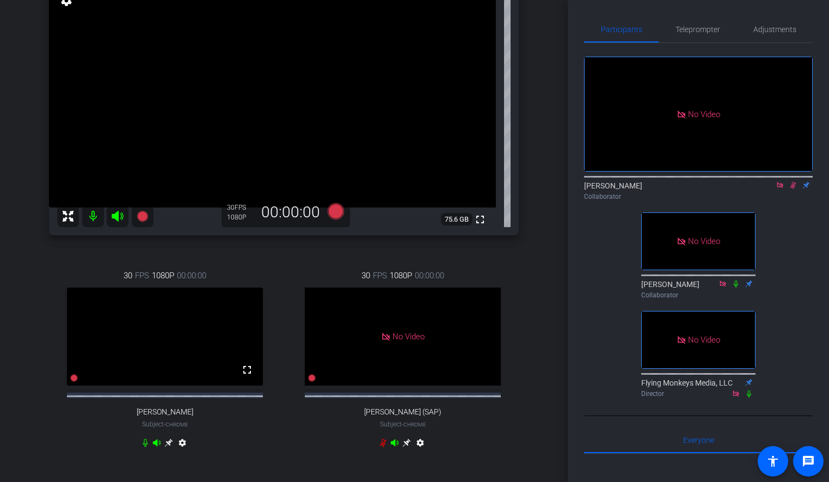
scroll to position [203, 0]
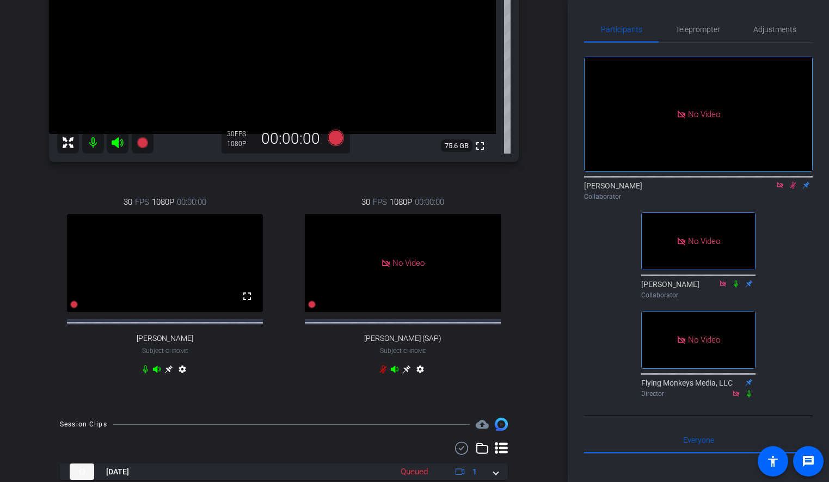
click at [171, 373] on icon at bounding box center [168, 369] width 9 height 9
click at [543, 270] on div "Joule Everywhere - 101 - Public Cloud account_box grid_on settings info logout …" at bounding box center [284, 38] width 568 height 482
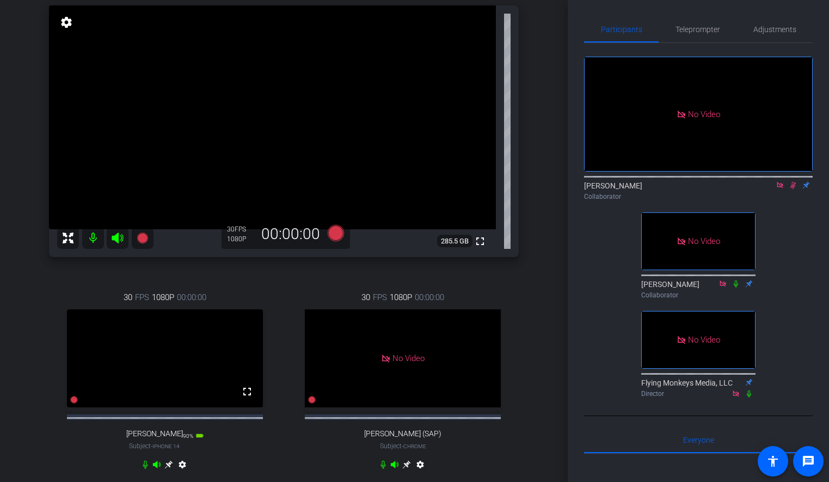
scroll to position [118, 0]
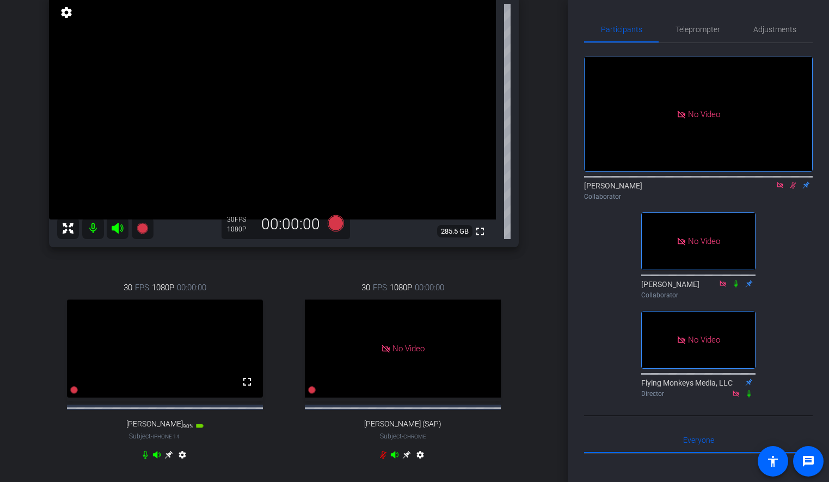
click at [537, 192] on div "[PERSON_NAME] Chrome info ROOM ID: 123988194 fullscreen settings 285.5 GB 30 FP…" at bounding box center [283, 225] width 513 height 533
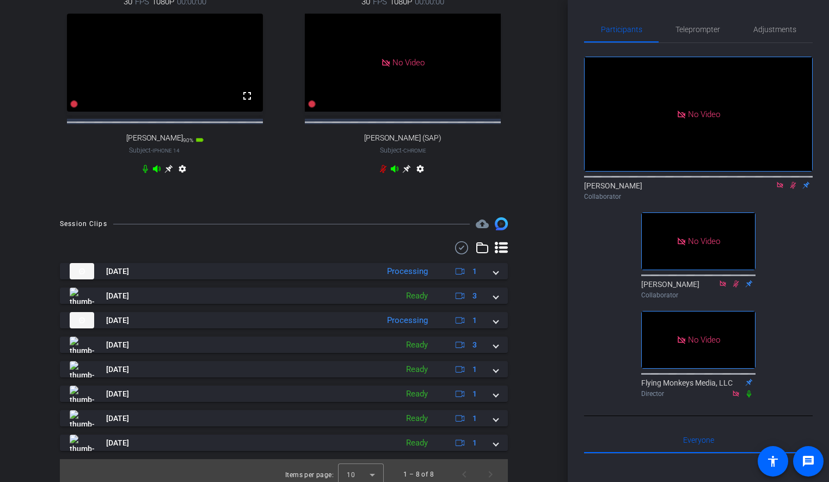
scroll to position [423, 0]
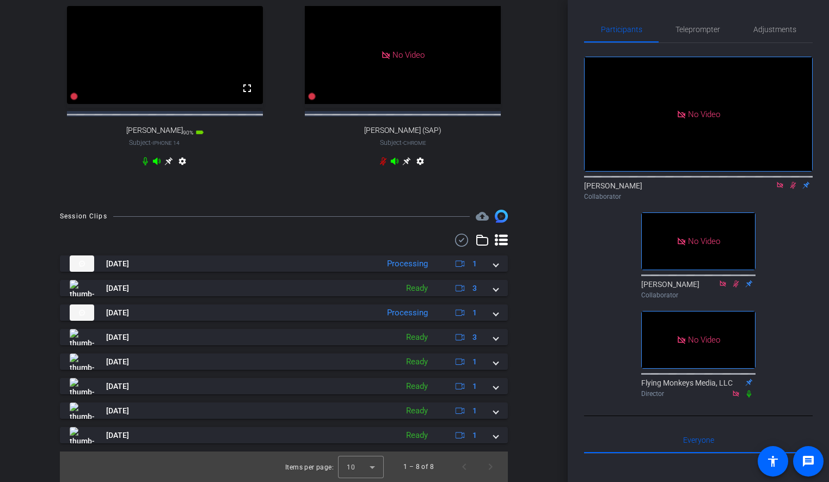
click at [546, 256] on div "Joule Everywhere - 101 - Public Cloud account_box grid_on settings info logout …" at bounding box center [284, 241] width 568 height 482
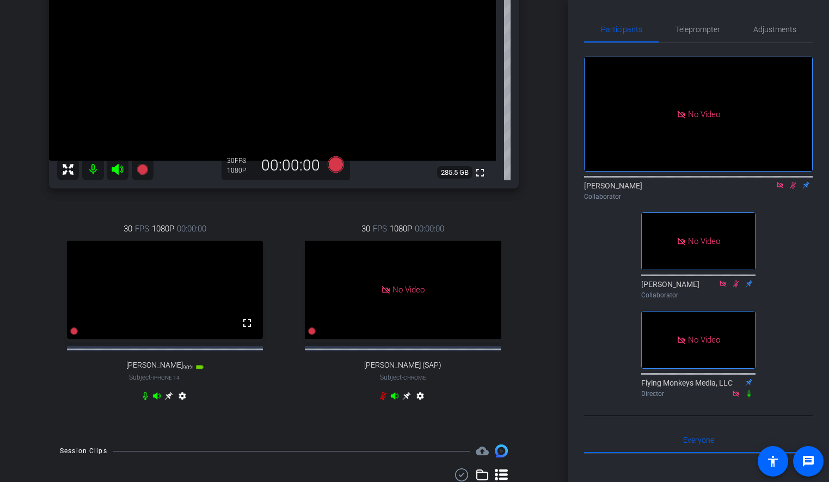
scroll to position [174, 0]
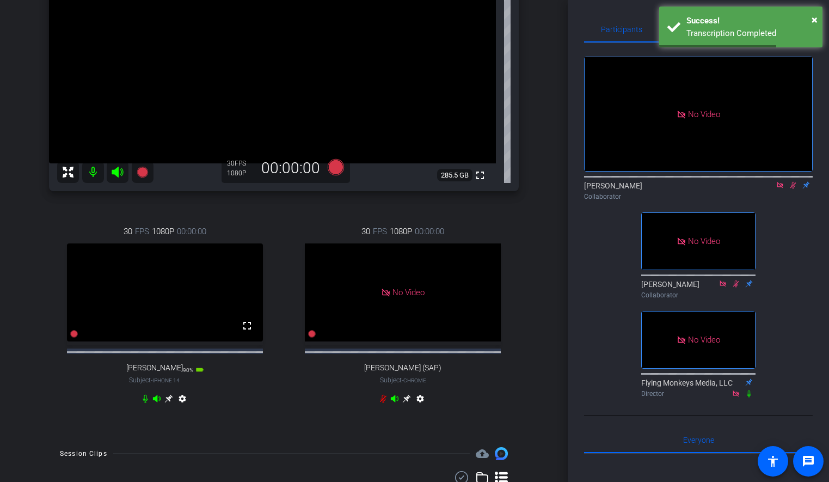
click at [547, 249] on div "Joule Everywhere - 101 - Public Cloud account_box grid_on settings info logout …" at bounding box center [284, 67] width 568 height 482
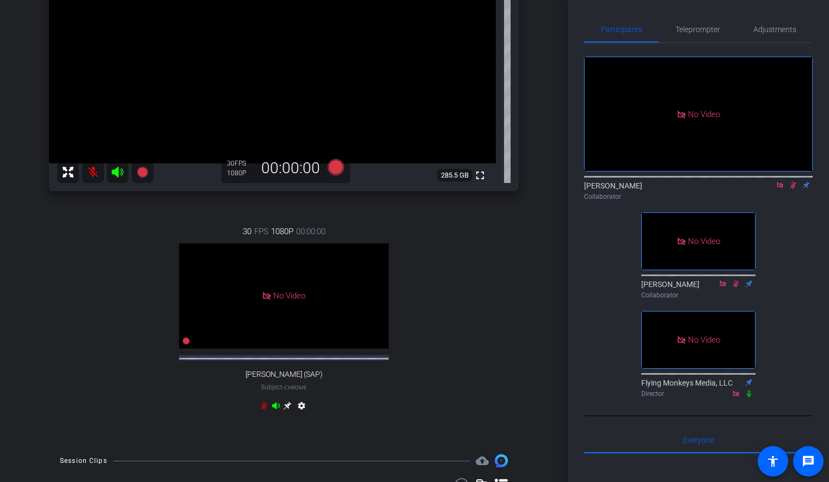
click at [97, 174] on mat-icon at bounding box center [93, 172] width 22 height 22
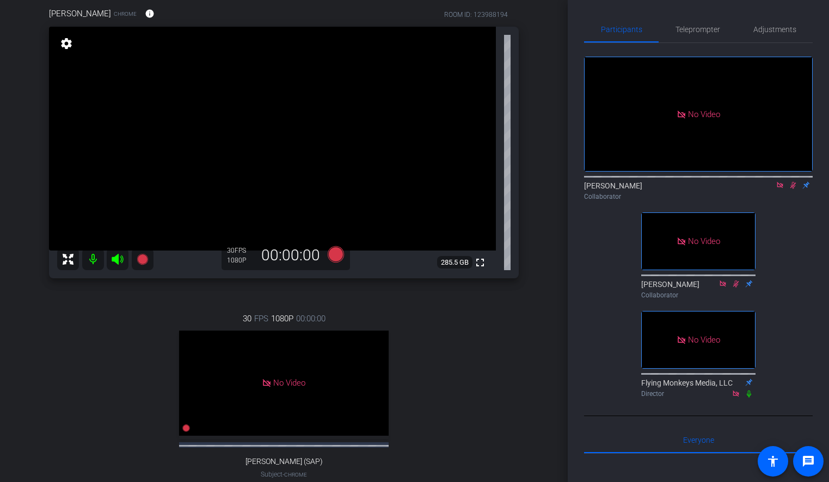
scroll to position [84, 0]
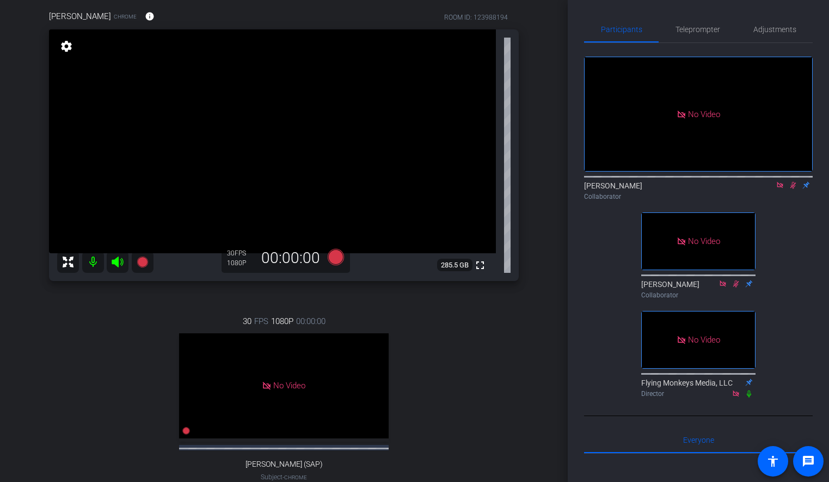
click at [793, 189] on icon at bounding box center [793, 185] width 6 height 7
click at [793, 189] on icon at bounding box center [793, 185] width 4 height 7
click at [793, 229] on div "No Video [PERSON_NAME] Collaborator No Video [PERSON_NAME] Collaborator No Vide…" at bounding box center [698, 222] width 229 height 359
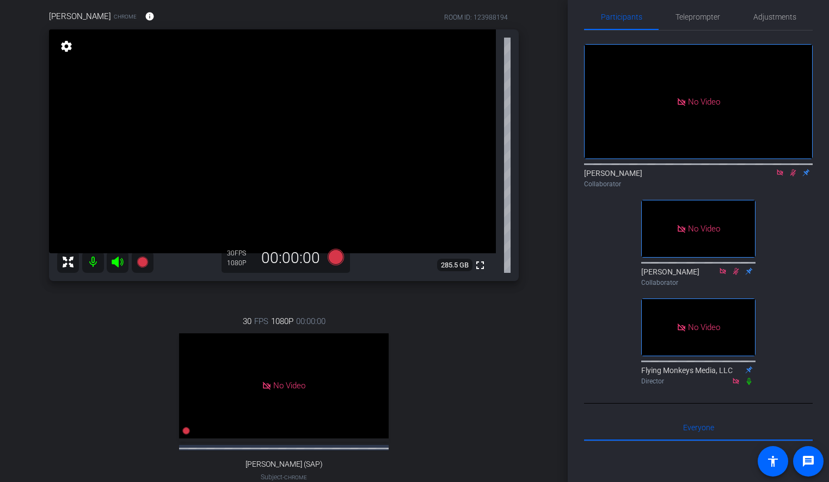
scroll to position [0, 0]
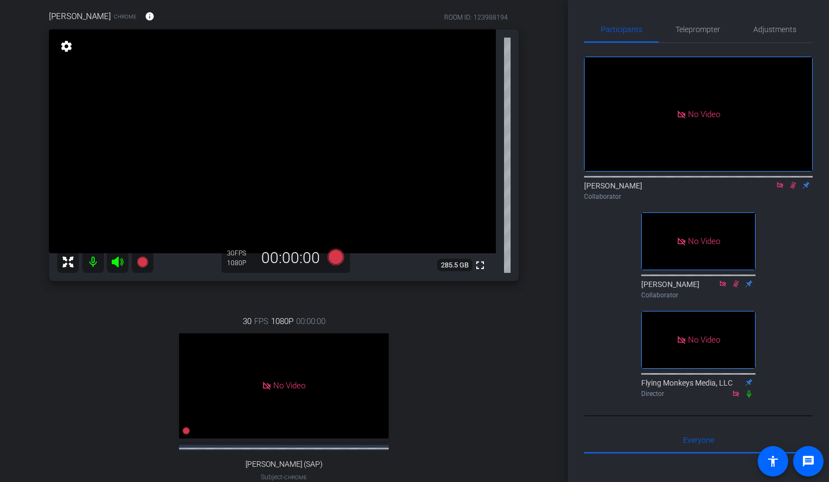
click at [794, 189] on icon at bounding box center [793, 185] width 6 height 7
click at [782, 188] on icon at bounding box center [779, 185] width 6 height 6
click at [778, 189] on icon at bounding box center [780, 185] width 4 height 7
click at [767, 189] on icon at bounding box center [766, 185] width 9 height 8
click at [535, 200] on div "[PERSON_NAME] Chrome info ROOM ID: 123988194 fullscreen settings 285.5 GB 30 FP…" at bounding box center [283, 262] width 513 height 540
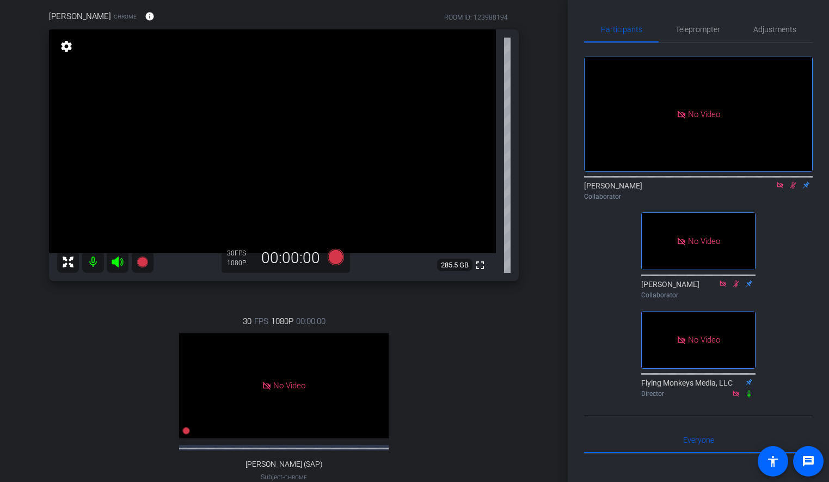
click at [789, 189] on icon at bounding box center [792, 185] width 9 height 8
click at [780, 188] on icon at bounding box center [779, 185] width 6 height 6
click at [760, 28] on span "Adjustments" at bounding box center [774, 30] width 43 height 8
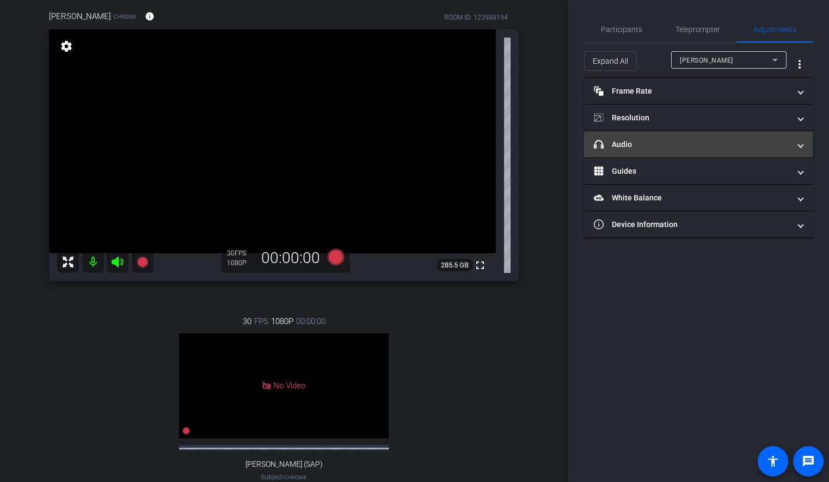
click at [781, 139] on mat-panel-title "headphone icon Audio" at bounding box center [692, 144] width 196 height 11
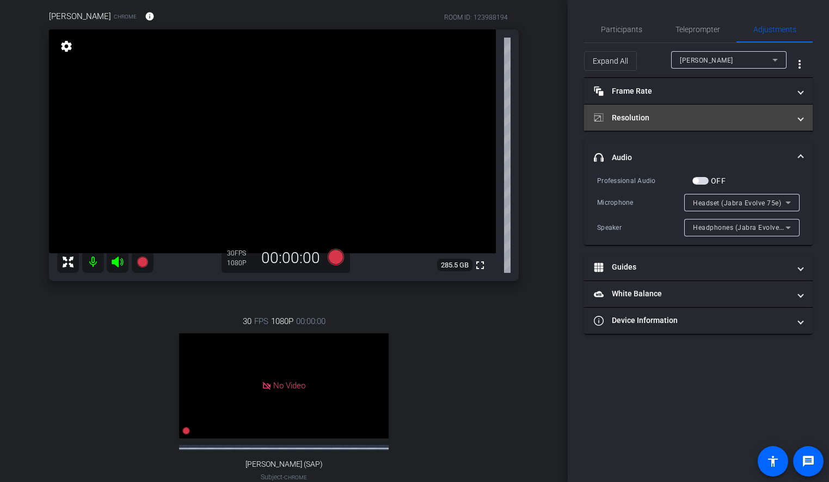
click at [781, 113] on mat-panel-title "Resolution" at bounding box center [692, 117] width 196 height 11
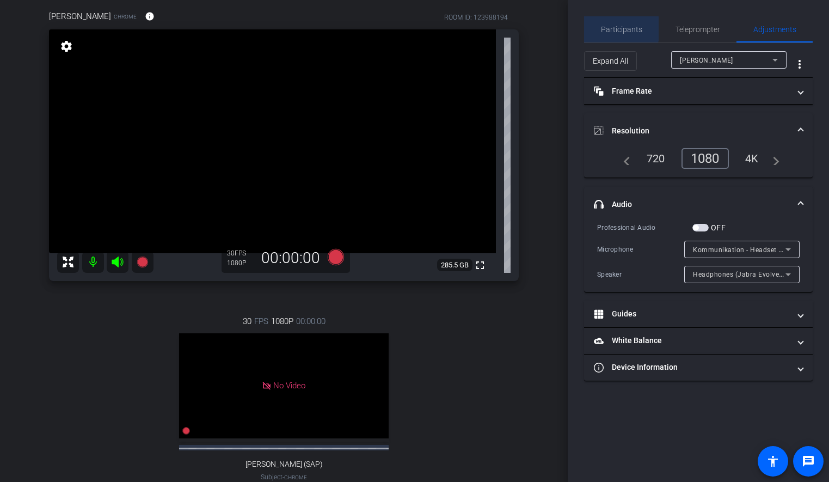
click at [618, 27] on span "Participants" at bounding box center [621, 30] width 41 height 8
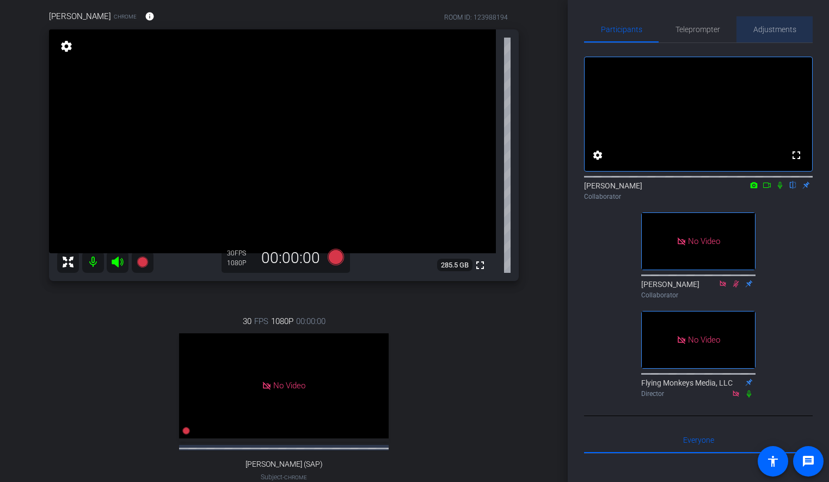
click at [778, 29] on span "Adjustments" at bounding box center [774, 30] width 43 height 8
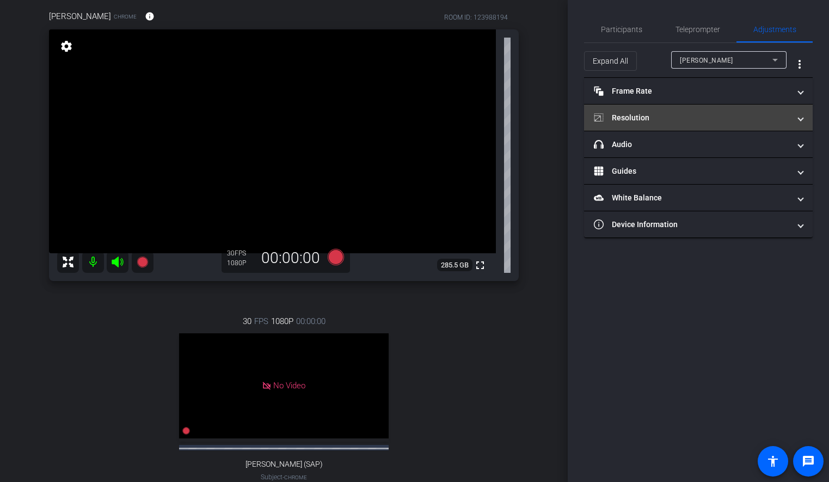
click at [755, 117] on mat-panel-title "Resolution" at bounding box center [692, 117] width 196 height 11
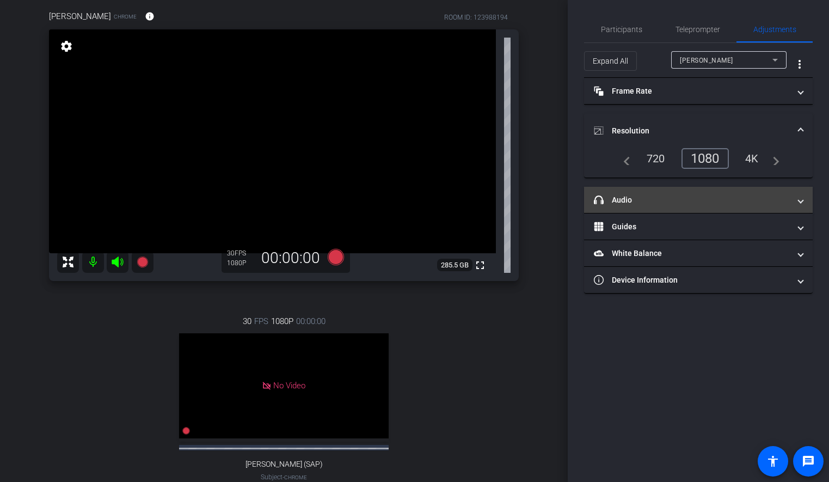
click at [715, 204] on mat-panel-title "headphone icon Audio" at bounding box center [692, 199] width 196 height 11
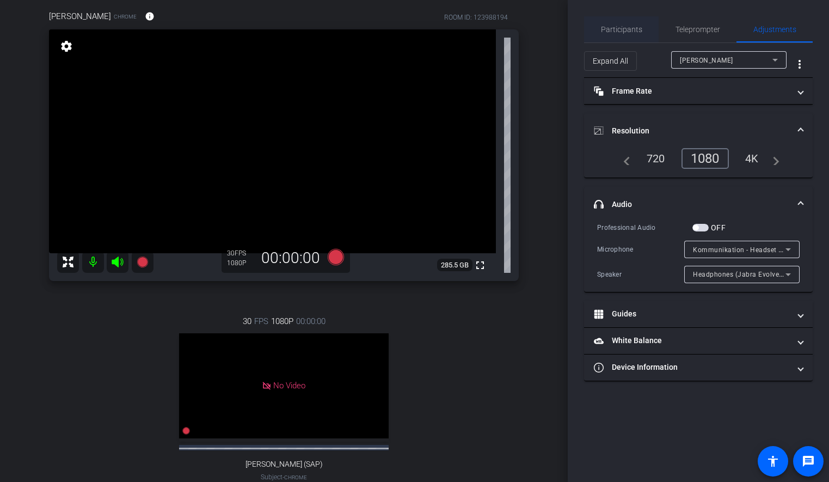
click at [626, 30] on span "Participants" at bounding box center [621, 30] width 41 height 8
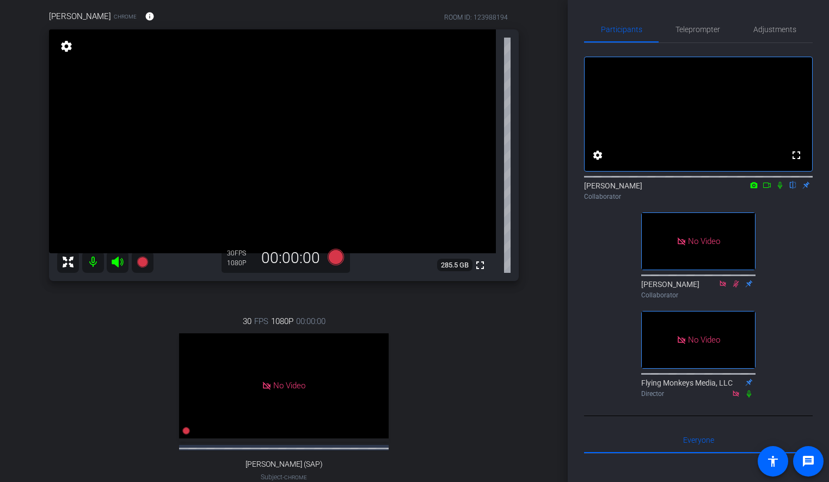
click at [776, 189] on icon at bounding box center [779, 185] width 9 height 8
click at [766, 189] on icon at bounding box center [766, 185] width 9 height 8
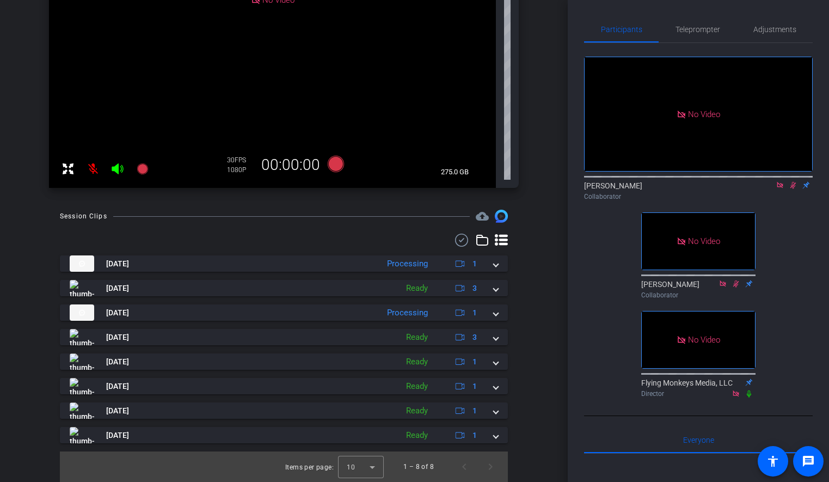
scroll to position [301, 0]
click at [791, 189] on icon at bounding box center [793, 185] width 6 height 7
click at [782, 189] on icon at bounding box center [779, 185] width 9 height 8
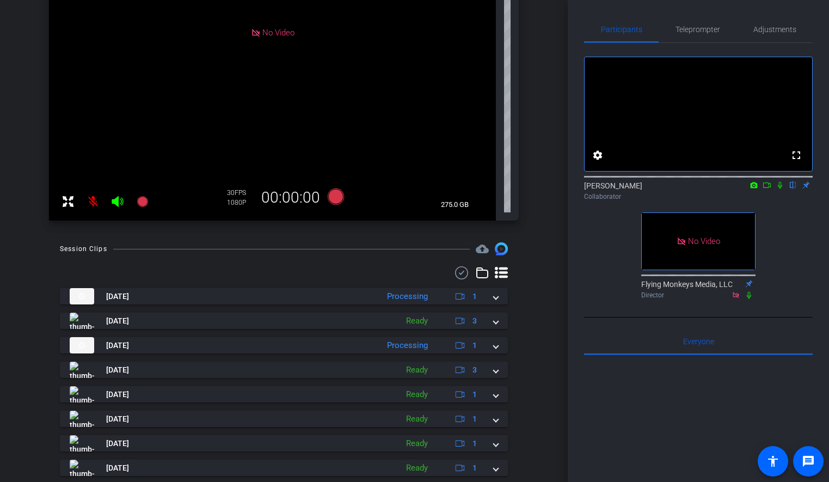
scroll to position [287, 0]
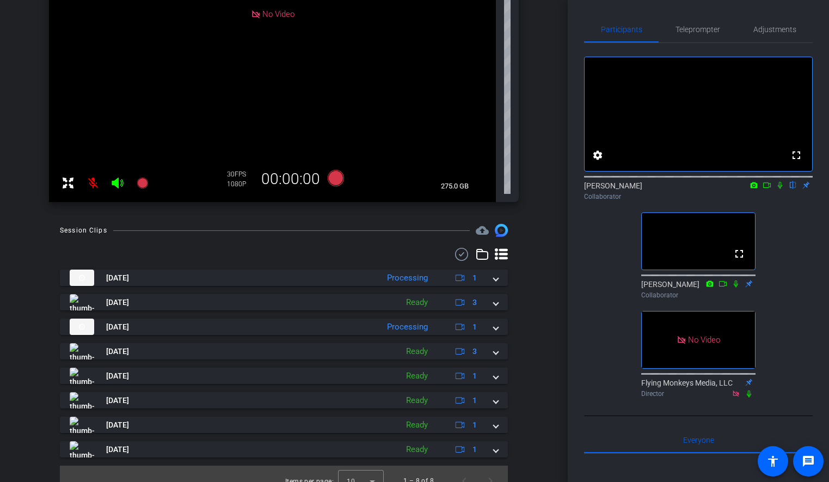
click at [778, 189] on icon at bounding box center [779, 185] width 9 height 8
click at [767, 189] on icon at bounding box center [766, 185] width 9 height 8
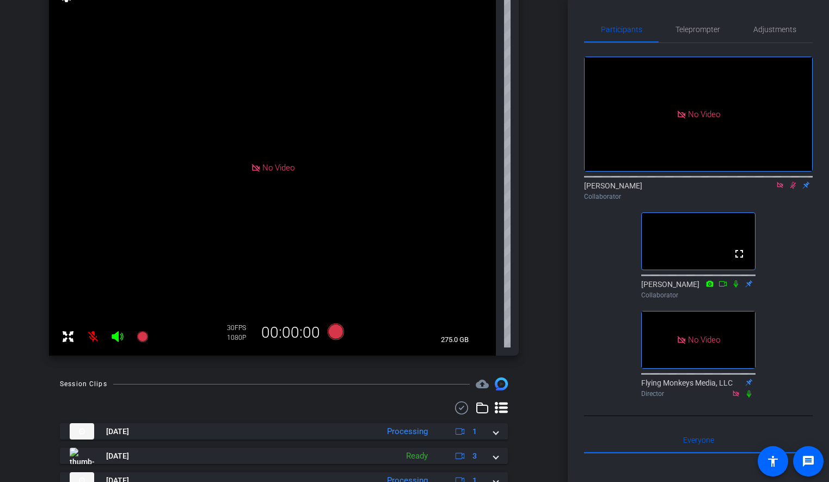
scroll to position [134, 0]
click at [800, 249] on div "No Video [PERSON_NAME] Collaborator fullscreen [PERSON_NAME] Collaborator No Vi…" at bounding box center [698, 222] width 229 height 359
click at [781, 262] on div "No Video [PERSON_NAME] Collaborator fullscreen [PERSON_NAME] Collaborator No Vi…" at bounding box center [698, 222] width 229 height 359
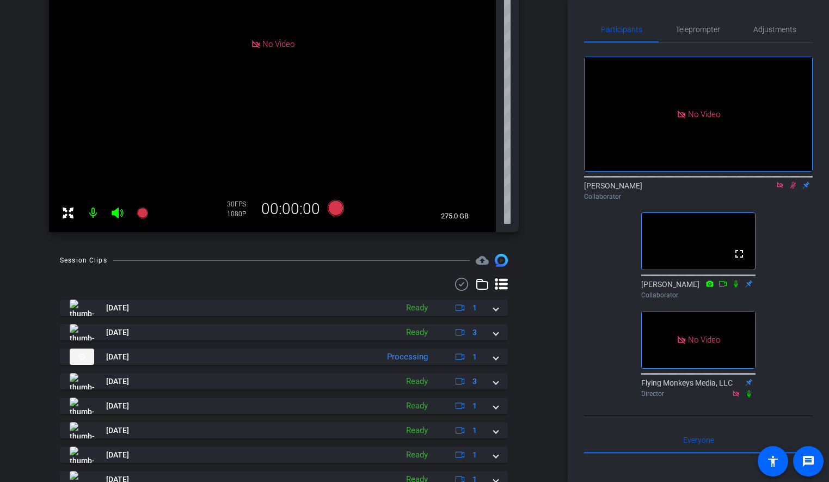
scroll to position [267, 0]
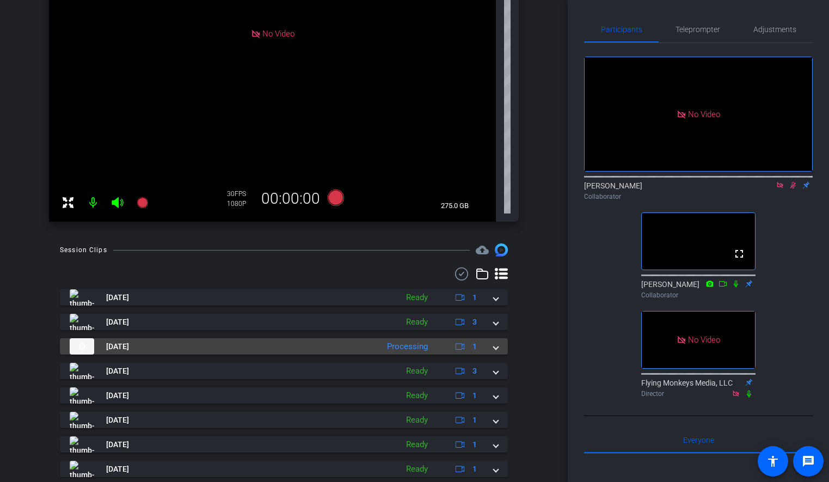
click at [497, 348] on span at bounding box center [496, 346] width 4 height 11
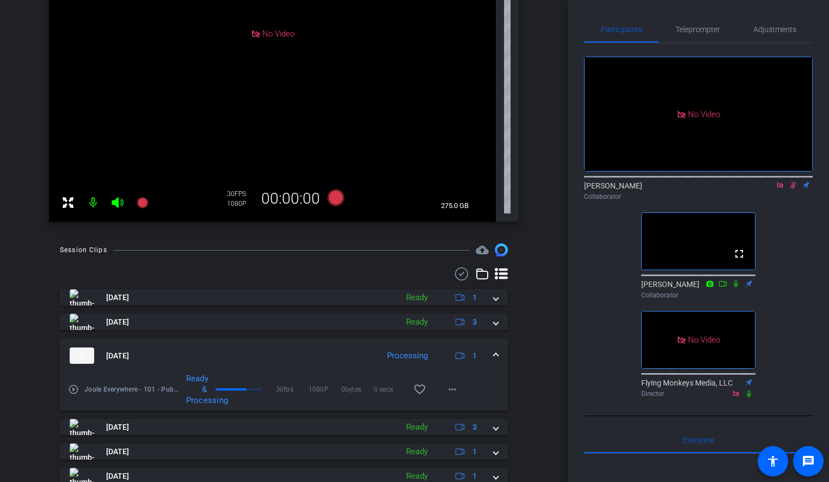
click at [497, 348] on mat-expansion-panel-header "[DATE] Processing 1" at bounding box center [284, 355] width 448 height 35
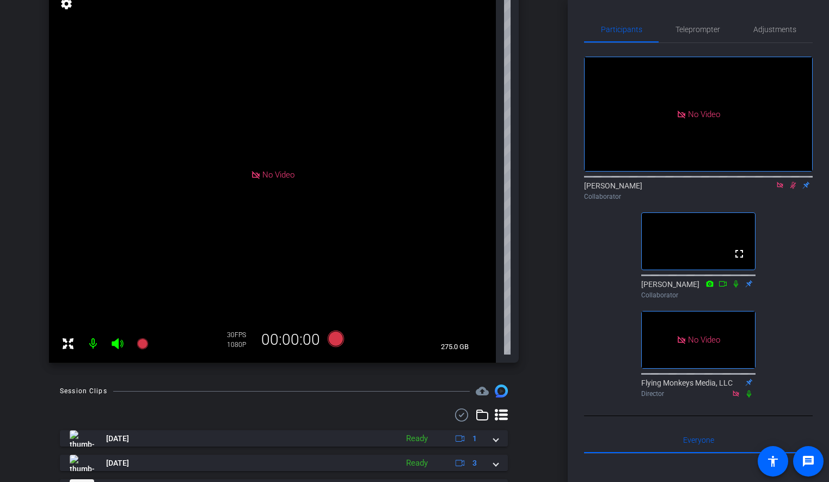
scroll to position [40, 0]
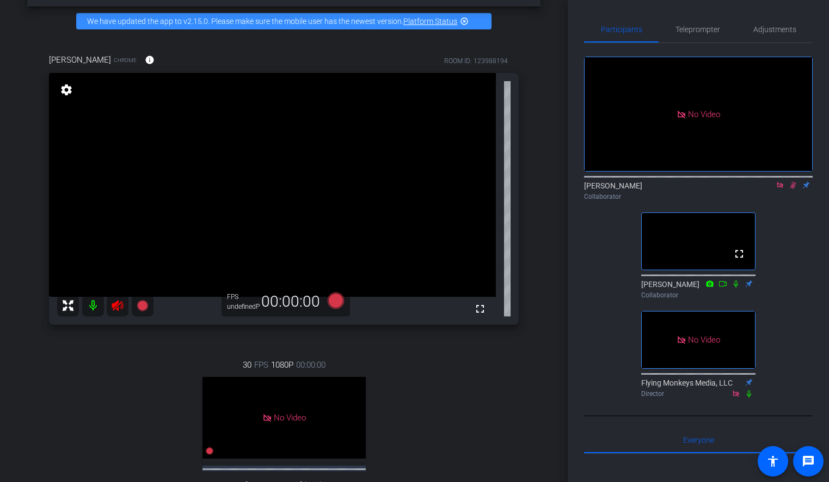
click at [543, 100] on div "Joule Everywhere - 101 - Public Cloud account_box grid_on settings info logout …" at bounding box center [284, 201] width 568 height 482
click at [794, 189] on icon at bounding box center [792, 185] width 9 height 8
click at [778, 189] on icon at bounding box center [779, 185] width 9 height 8
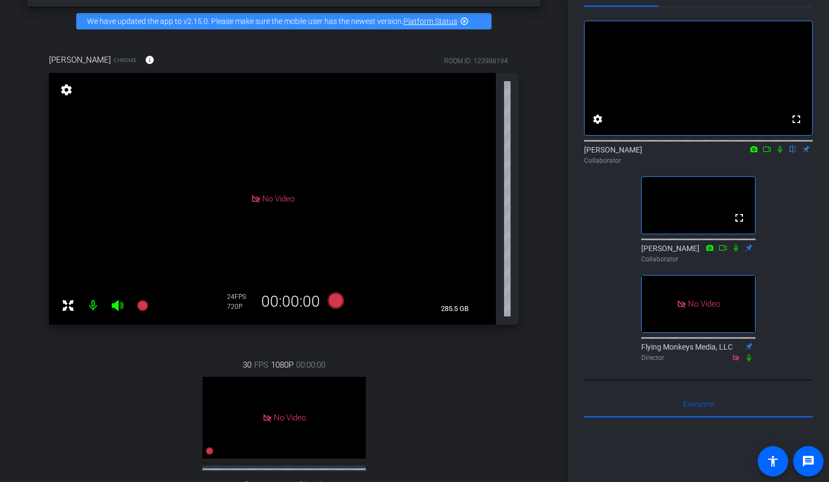
scroll to position [50, 0]
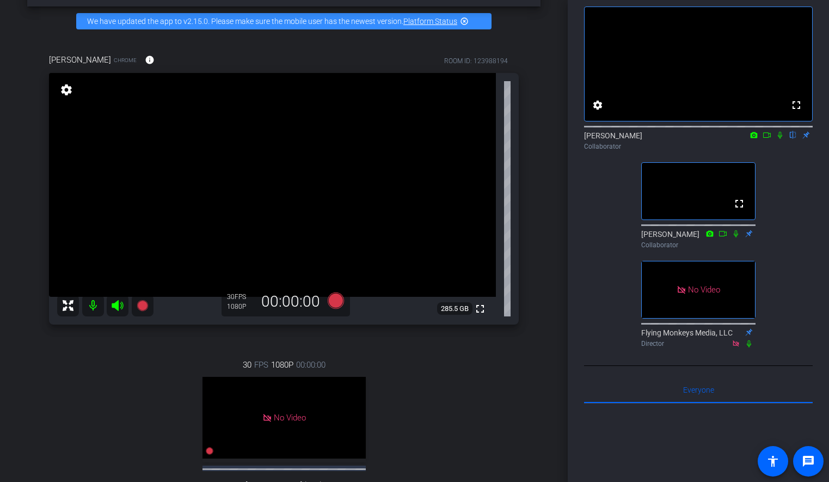
click at [779, 139] on icon at bounding box center [779, 135] width 9 height 8
click at [768, 139] on icon at bounding box center [766, 135] width 9 height 8
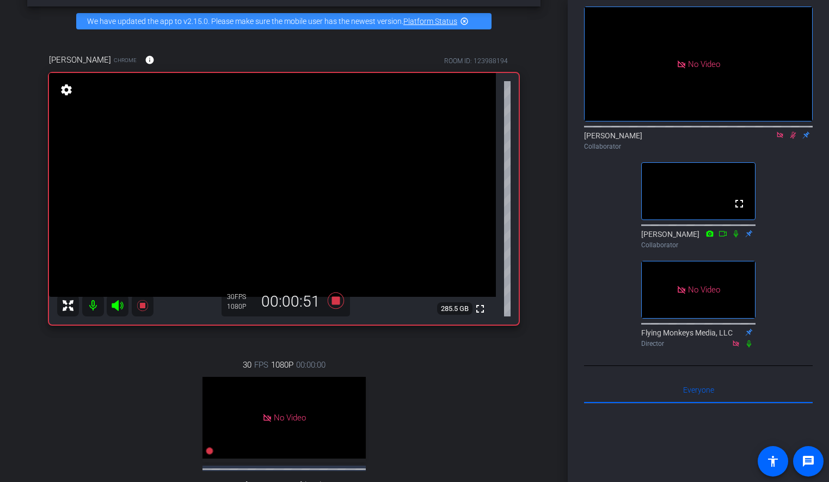
click at [90, 384] on div "30 FPS 1080P 00:00:00 No Video [PERSON_NAME] (SAP) Subject - Chrome settings" at bounding box center [284, 441] width 470 height 201
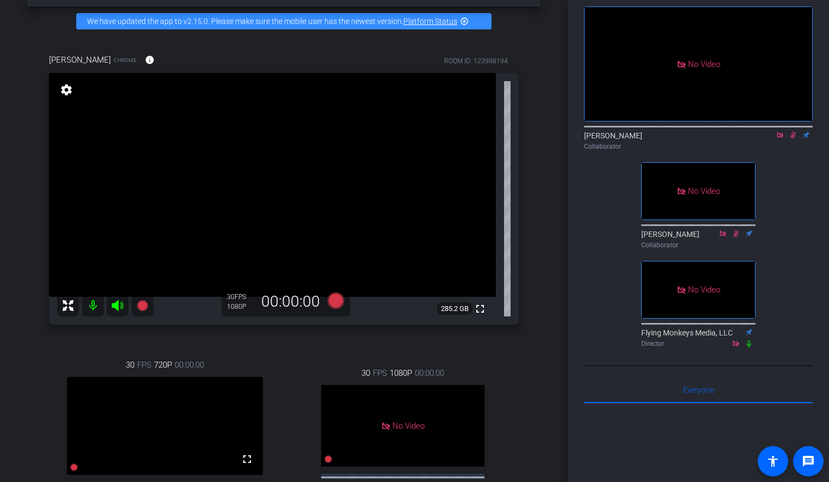
click at [793, 139] on icon at bounding box center [792, 135] width 9 height 8
click at [781, 139] on icon at bounding box center [779, 135] width 9 height 8
click at [778, 151] on div "[PERSON_NAME] flip Collaborator" at bounding box center [698, 140] width 229 height 21
click at [765, 138] on icon at bounding box center [767, 134] width 8 height 5
click at [791, 139] on icon at bounding box center [792, 135] width 9 height 8
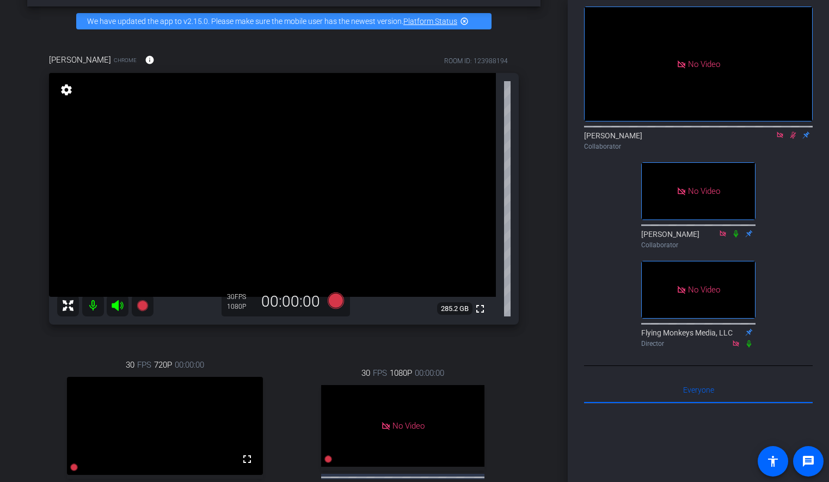
click at [546, 191] on div "Joule Everywhere - 101 - Public Cloud account_box grid_on settings info logout …" at bounding box center [284, 201] width 568 height 482
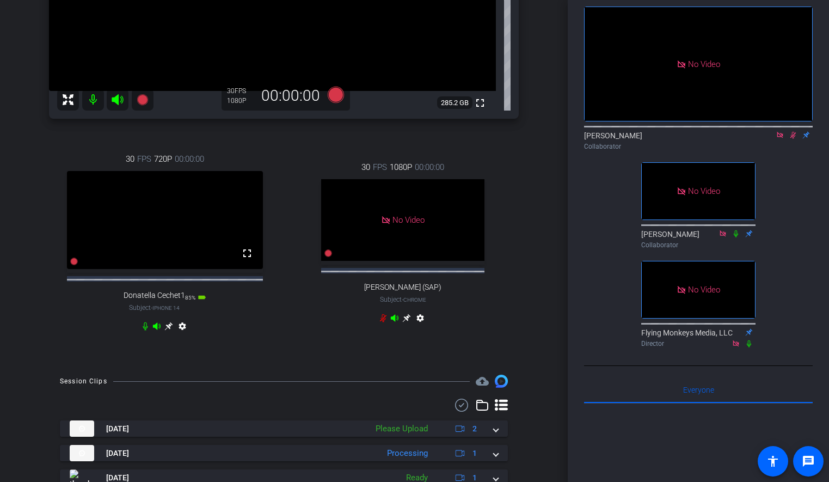
scroll to position [294, 0]
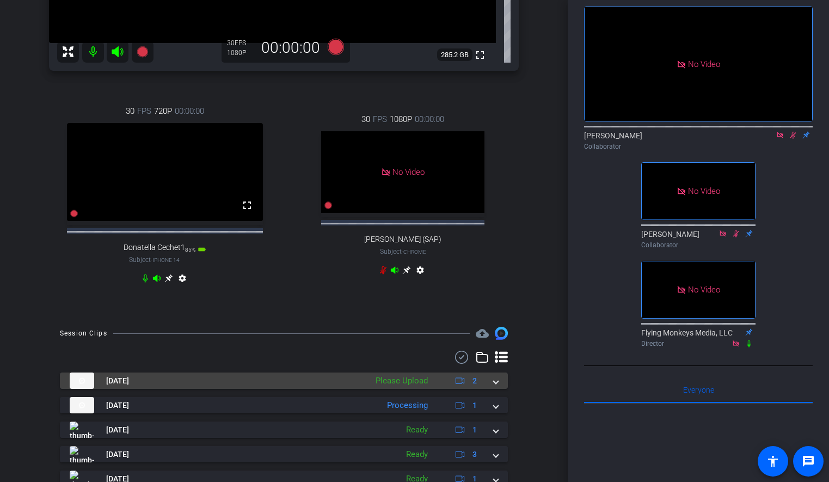
click at [494, 386] on span at bounding box center [496, 380] width 4 height 11
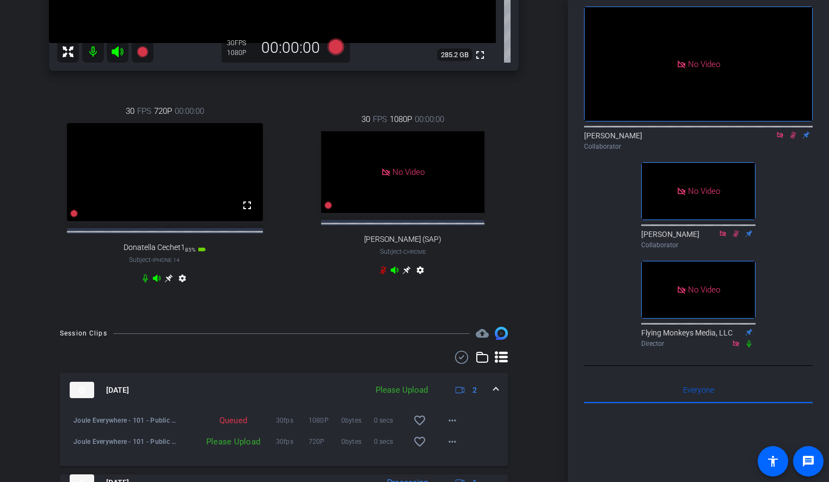
click at [555, 357] on div "Joule Everywhere - 101 - Public Cloud account_box grid_on settings info logout …" at bounding box center [284, 241] width 568 height 482
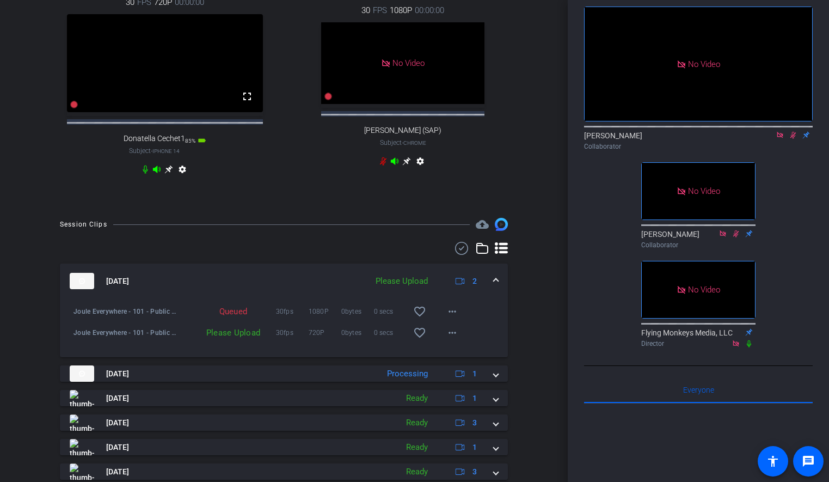
scroll to position [411, 0]
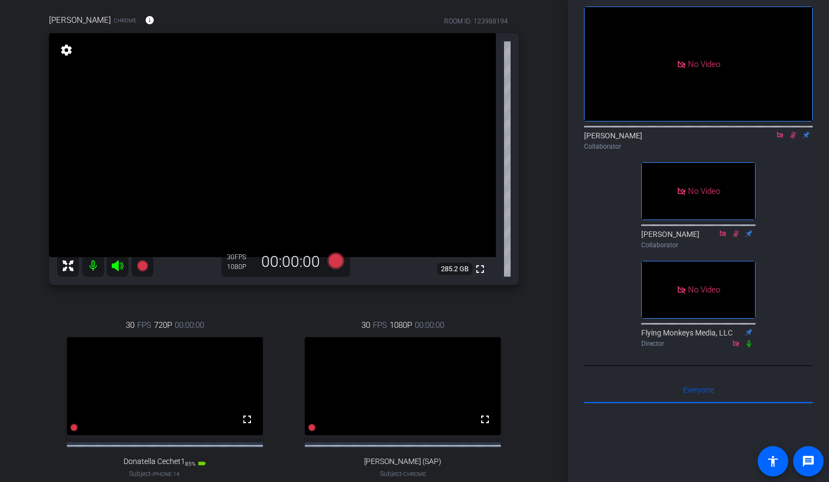
scroll to position [76, 0]
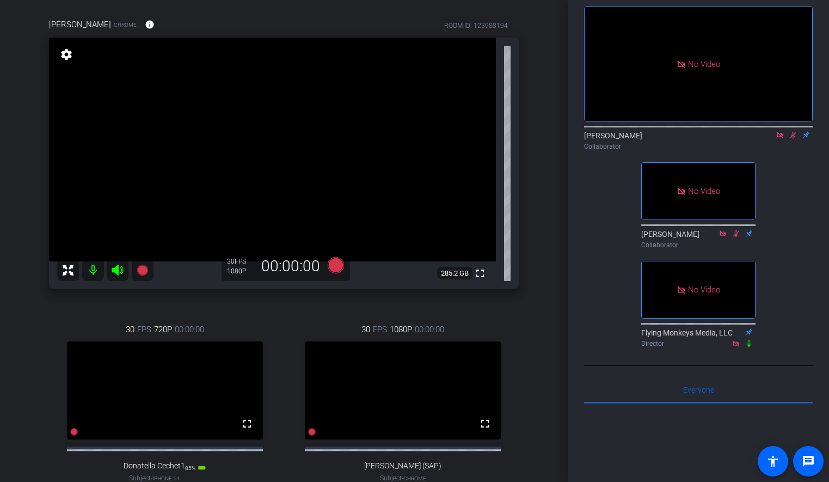
click at [546, 157] on div "Joule Everywhere - 101 - Public Cloud account_box grid_on settings info logout …" at bounding box center [284, 165] width 568 height 482
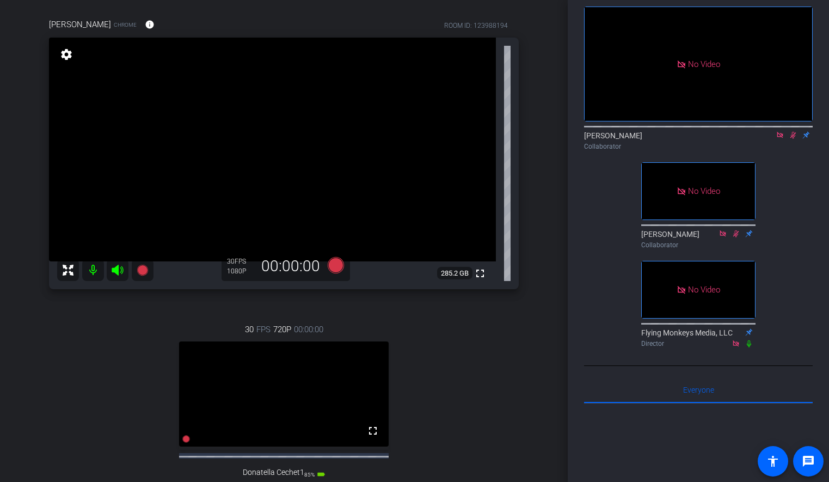
click at [251, 226] on video at bounding box center [272, 150] width 447 height 224
click at [791, 183] on div "No Video [PERSON_NAME] Collaborator No Video [PERSON_NAME] Collaborator No Vide…" at bounding box center [698, 172] width 229 height 359
click at [793, 139] on icon at bounding box center [792, 135] width 9 height 8
click at [782, 139] on icon at bounding box center [779, 135] width 9 height 8
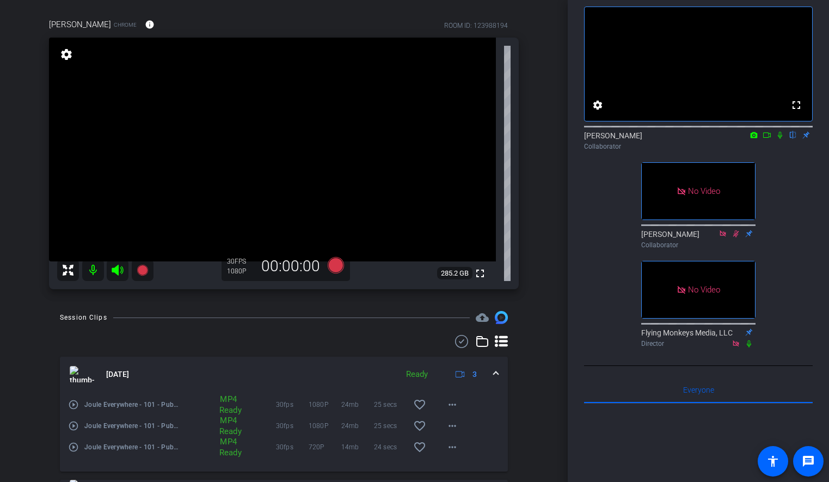
click at [767, 140] on mat-icon at bounding box center [766, 135] width 13 height 10
click at [779, 140] on mat-icon at bounding box center [779, 135] width 13 height 10
click at [768, 138] on icon at bounding box center [767, 134] width 8 height 5
click at [808, 251] on div "No Video [PERSON_NAME] Collaborator No Video [PERSON_NAME] Collaborator No Vide…" at bounding box center [698, 172] width 229 height 359
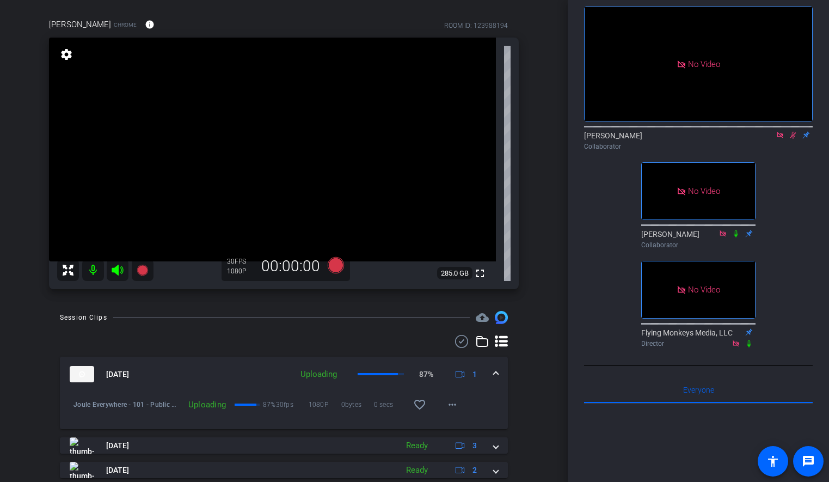
click at [784, 139] on icon at bounding box center [779, 135] width 9 height 8
click at [779, 139] on icon at bounding box center [779, 135] width 9 height 8
click at [768, 139] on icon at bounding box center [766, 135] width 9 height 8
click at [792, 139] on icon at bounding box center [793, 135] width 4 height 7
click at [791, 139] on icon at bounding box center [792, 135] width 9 height 8
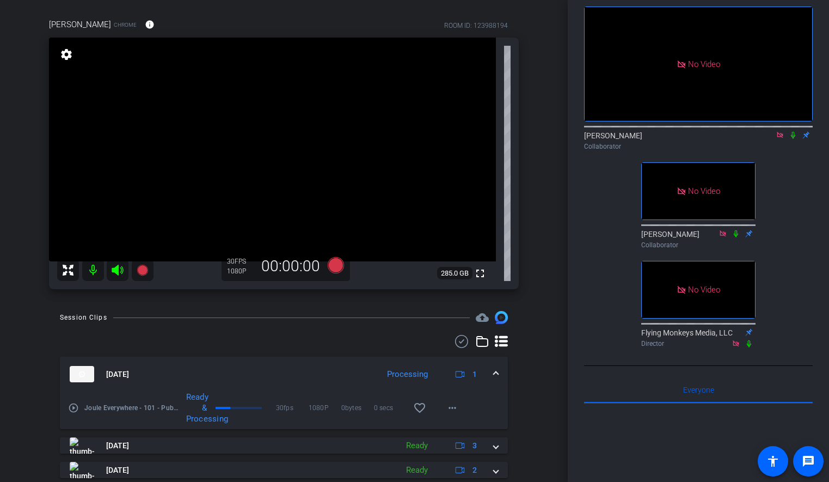
click at [776, 139] on icon at bounding box center [779, 135] width 9 height 8
click at [539, 248] on div "[PERSON_NAME] Chrome info ROOM ID: 123988194 fullscreen settings 285.0 GB 30 FP…" at bounding box center [283, 150] width 513 height 299
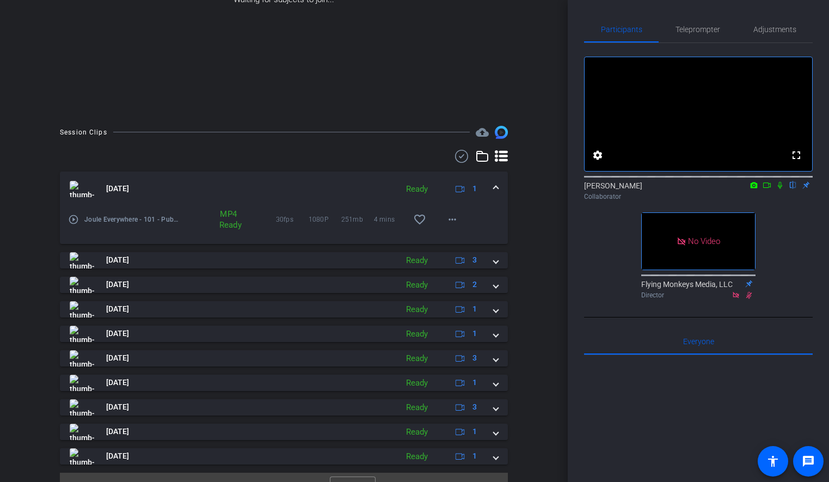
scroll to position [189, 0]
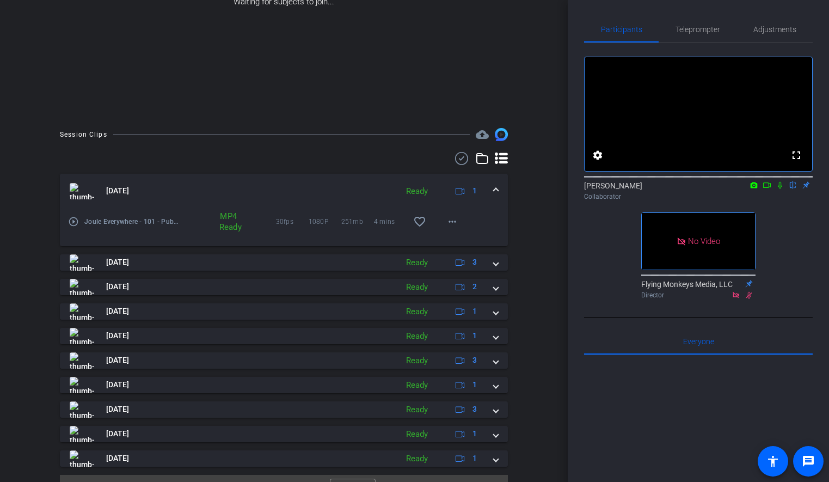
click at [781, 189] on icon at bounding box center [780, 185] width 4 height 7
click at [767, 189] on icon at bounding box center [766, 185] width 9 height 8
